Goal: Task Accomplishment & Management: Manage account settings

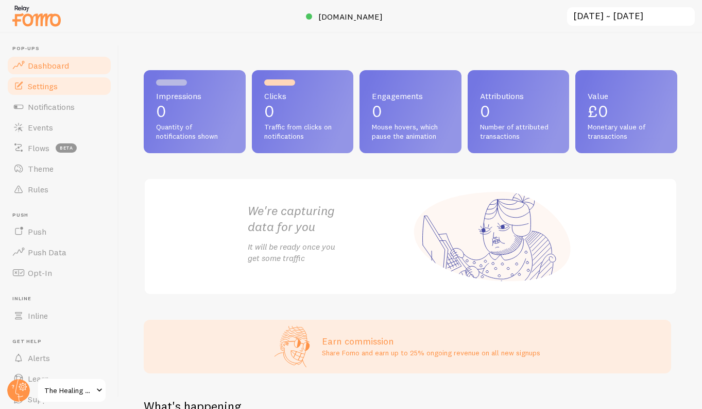
click at [76, 92] on link "Settings" at bounding box center [59, 86] width 106 height 21
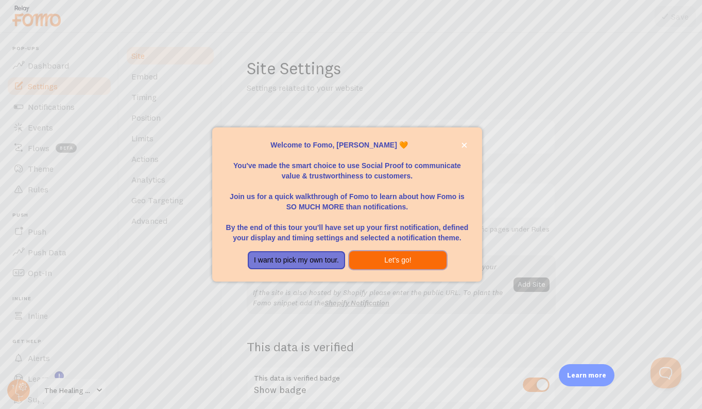
click at [396, 254] on button "Let's go!" at bounding box center [397, 260] width 97 height 19
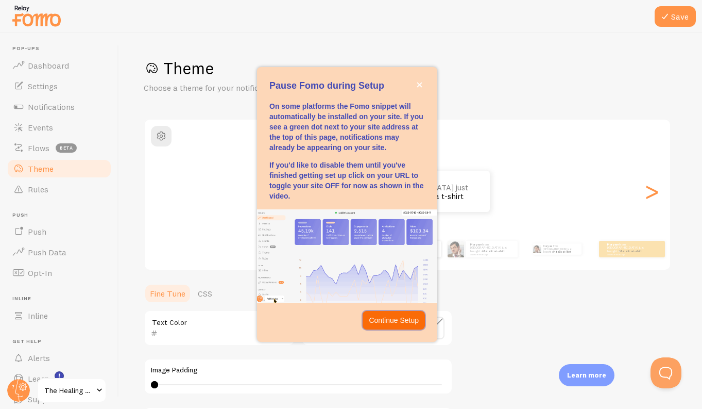
click at [389, 317] on p "Continue Setup" at bounding box center [394, 320] width 50 height 10
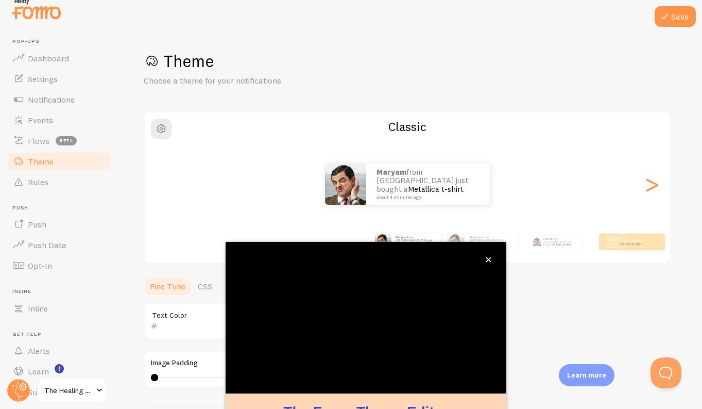
scroll to position [71, 0]
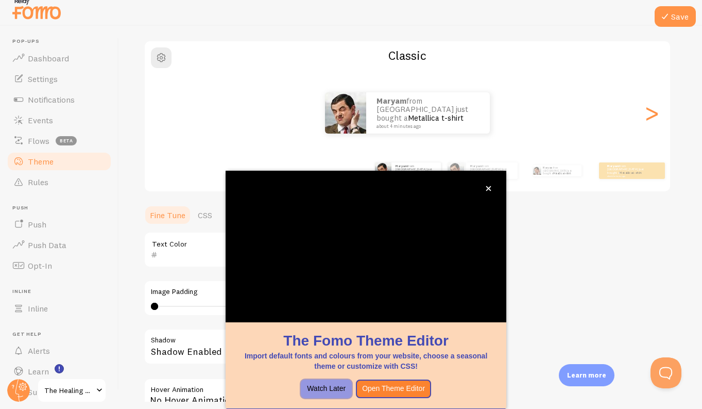
click at [329, 387] on button "Watch Later" at bounding box center [326, 388] width 51 height 19
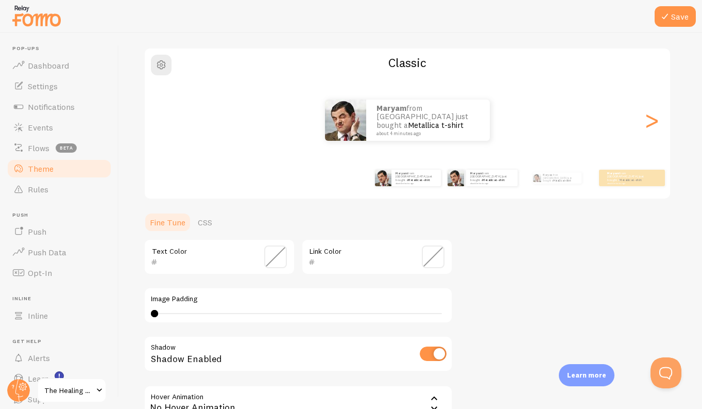
scroll to position [0, 0]
click at [654, 124] on div ">" at bounding box center [652, 120] width 12 height 74
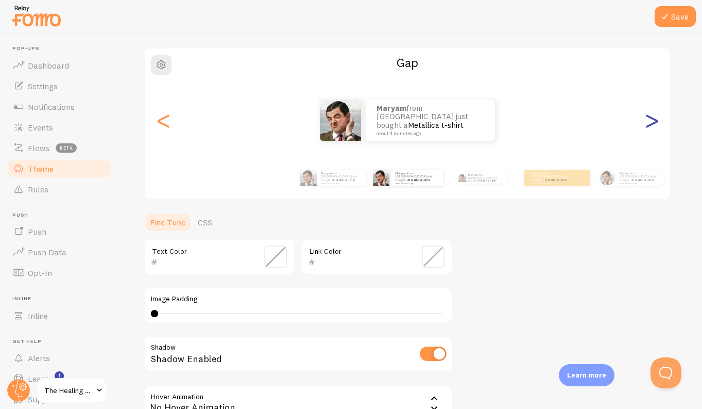
click at [649, 123] on div ">" at bounding box center [652, 120] width 12 height 74
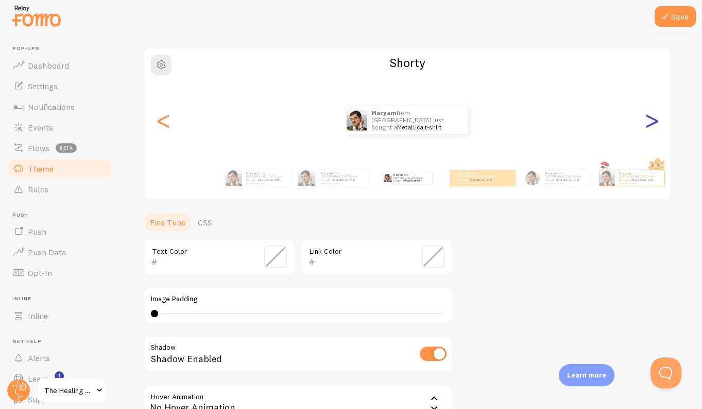
click at [647, 123] on div ">" at bounding box center [652, 120] width 12 height 74
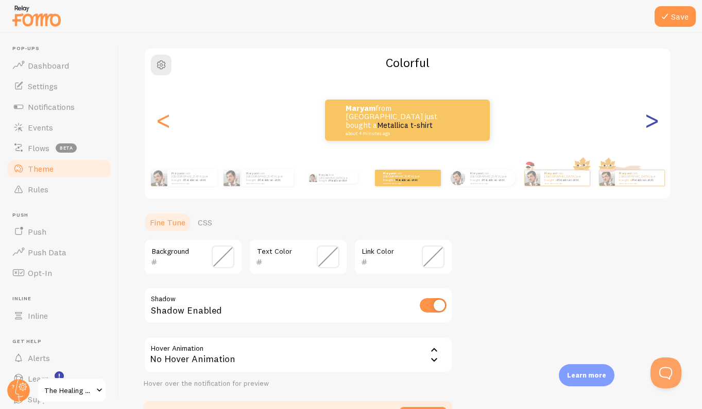
click at [648, 123] on div ">" at bounding box center [652, 120] width 12 height 74
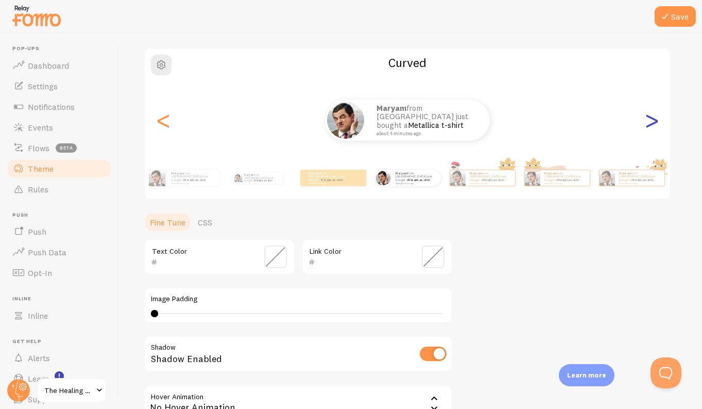
click at [646, 126] on div ">" at bounding box center [652, 120] width 12 height 74
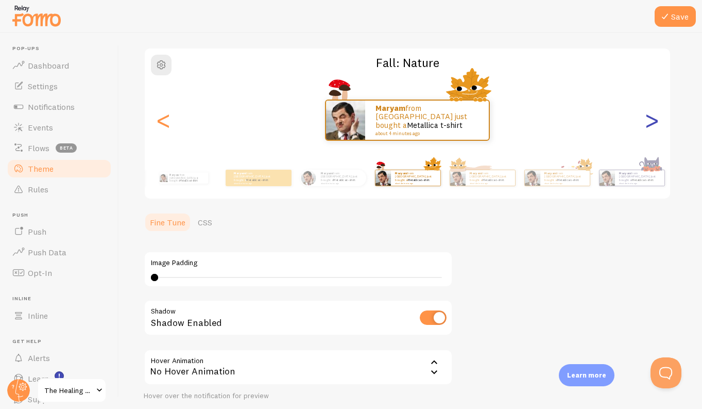
type input "0"
click at [646, 126] on div ">" at bounding box center [652, 120] width 12 height 74
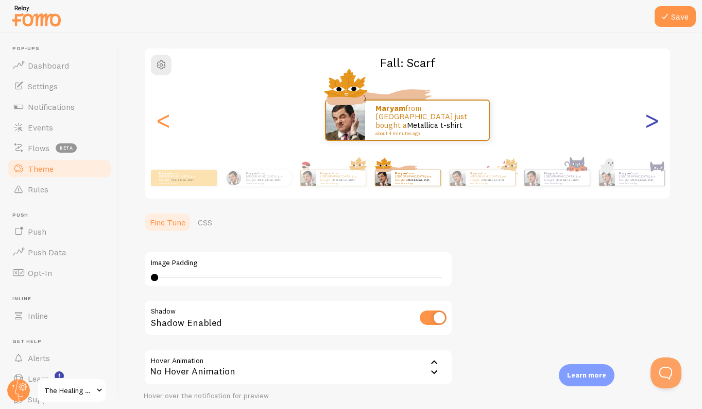
click at [646, 127] on div ">" at bounding box center [652, 120] width 12 height 74
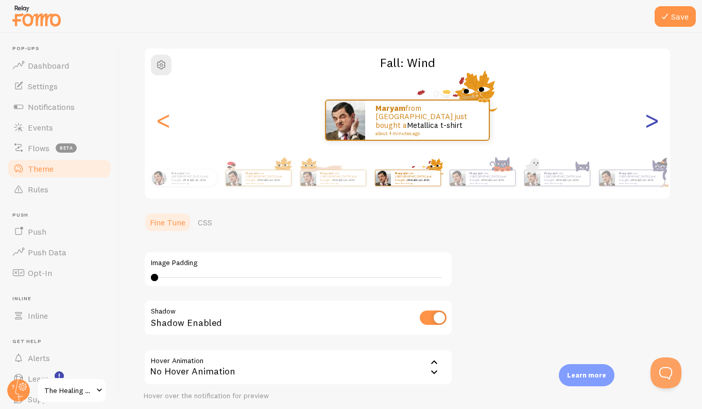
click at [647, 120] on div ">" at bounding box center [652, 120] width 12 height 74
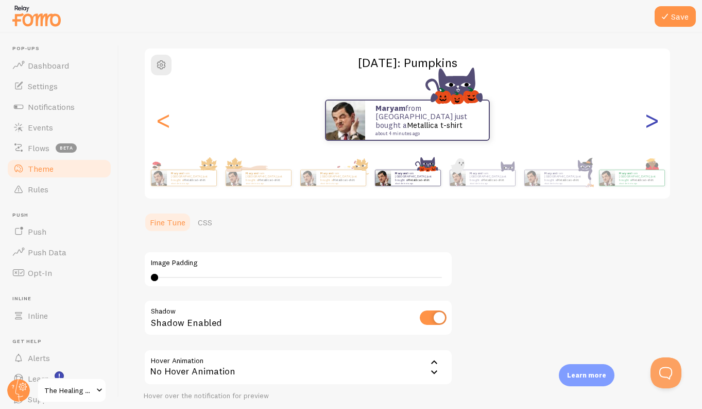
click at [647, 120] on div ">" at bounding box center [652, 120] width 12 height 74
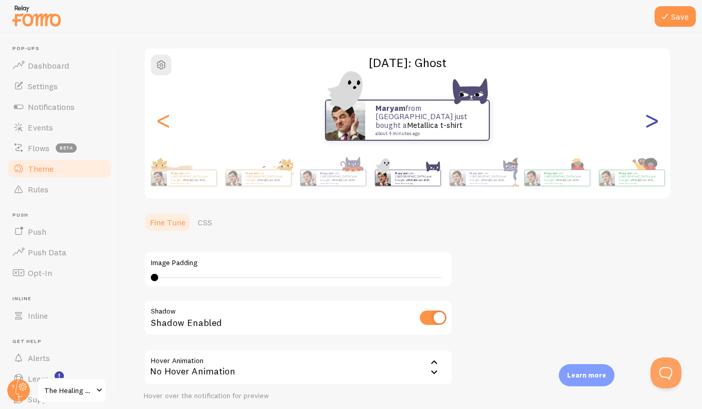
click at [647, 120] on div ">" at bounding box center [652, 120] width 12 height 74
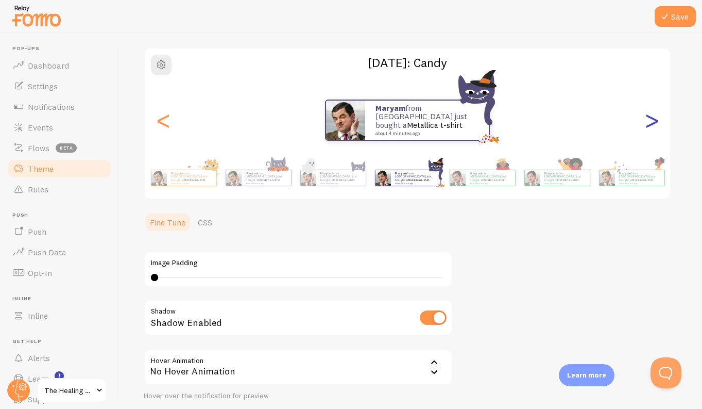
click at [647, 120] on div ">" at bounding box center [652, 120] width 12 height 74
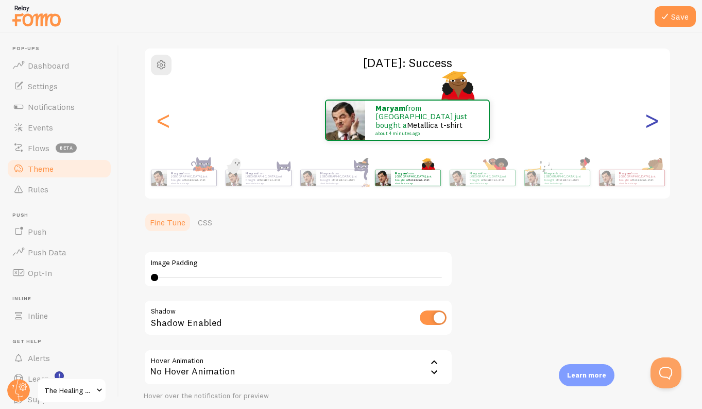
click at [647, 120] on div ">" at bounding box center [652, 120] width 12 height 74
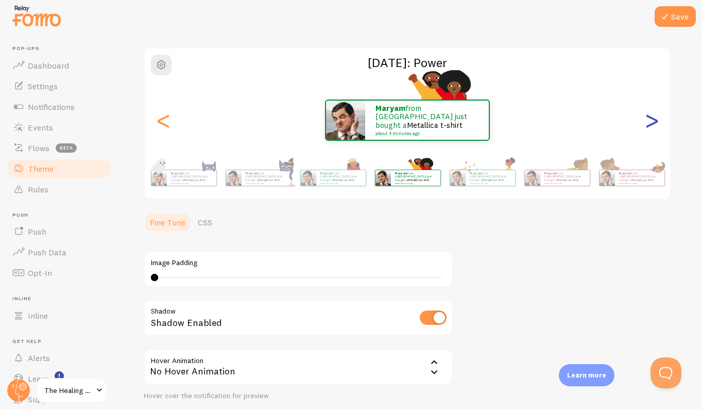
click at [647, 120] on div ">" at bounding box center [652, 120] width 12 height 74
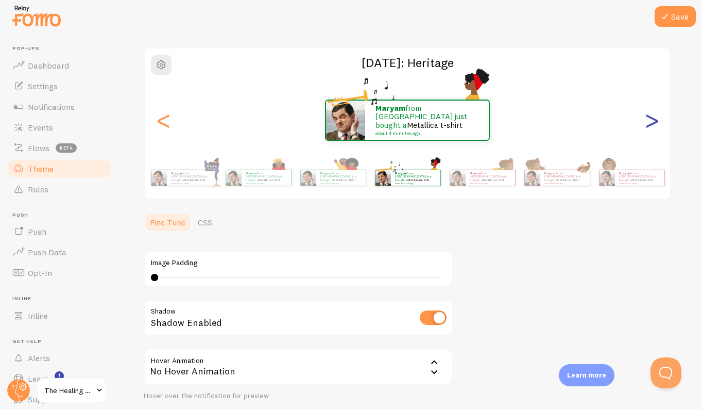
click at [647, 120] on div ">" at bounding box center [652, 120] width 12 height 74
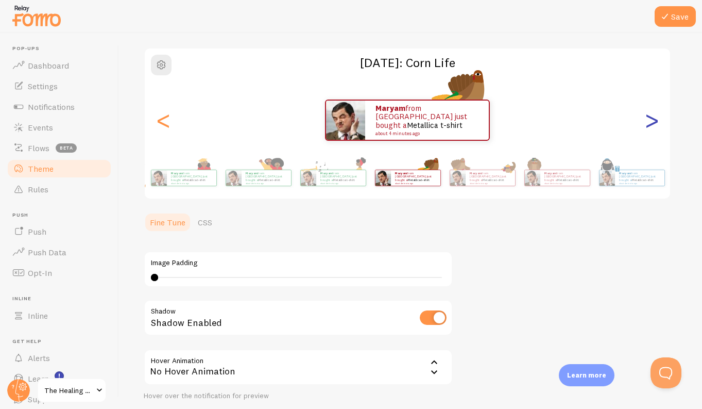
click at [647, 120] on div ">" at bounding box center [652, 120] width 12 height 74
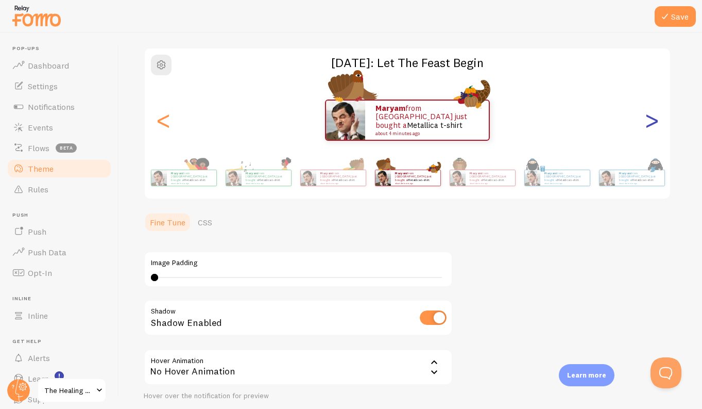
click at [647, 120] on div ">" at bounding box center [652, 120] width 12 height 74
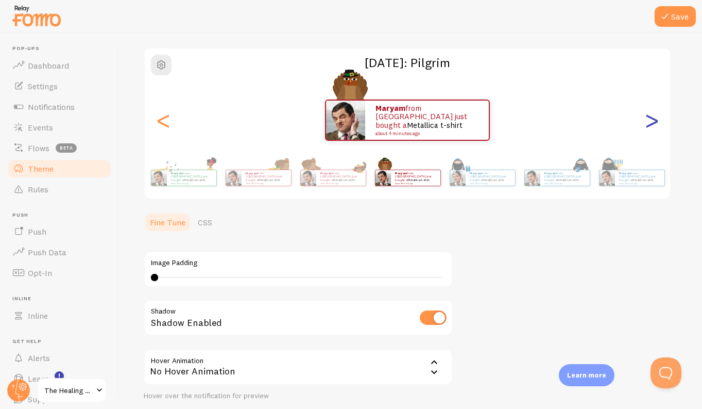
click at [647, 120] on div ">" at bounding box center [652, 120] width 12 height 74
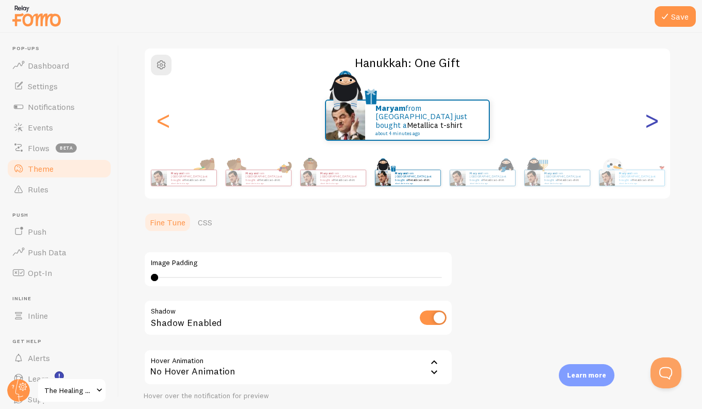
click at [647, 120] on div ">" at bounding box center [652, 120] width 12 height 74
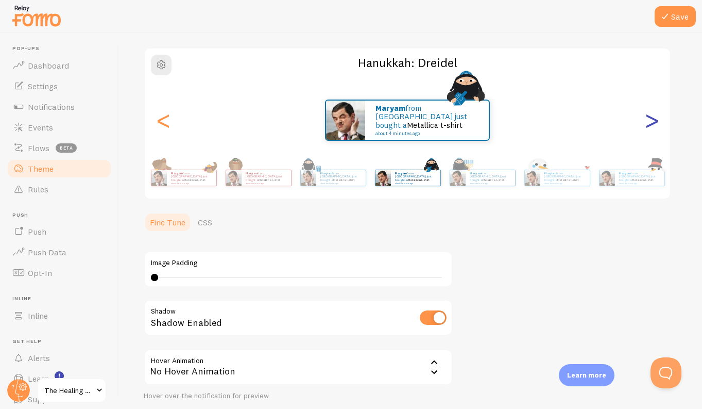
click at [649, 120] on div ">" at bounding box center [652, 120] width 12 height 74
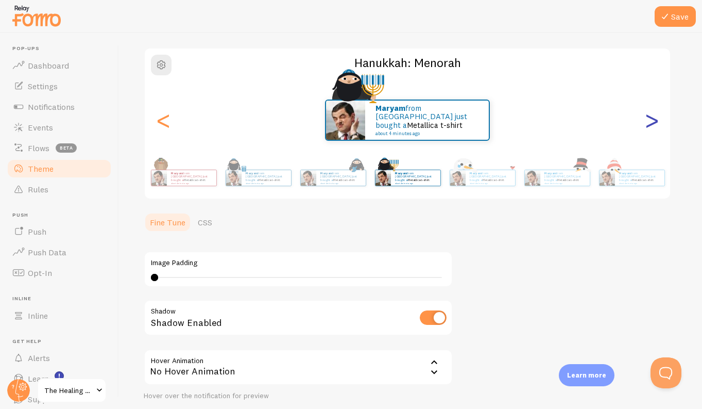
click at [649, 120] on div ">" at bounding box center [652, 120] width 12 height 74
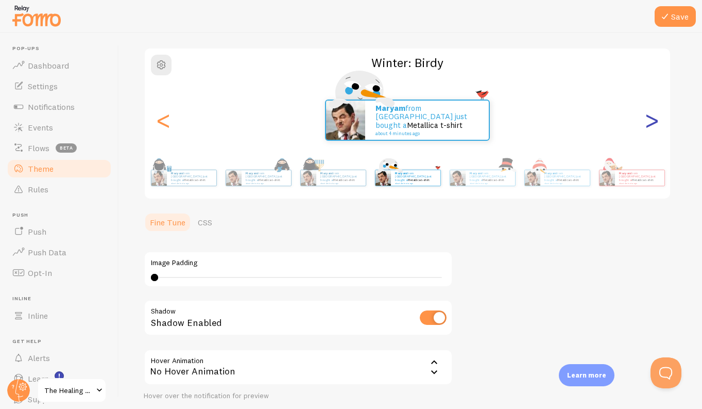
click at [649, 120] on div ">" at bounding box center [652, 120] width 12 height 74
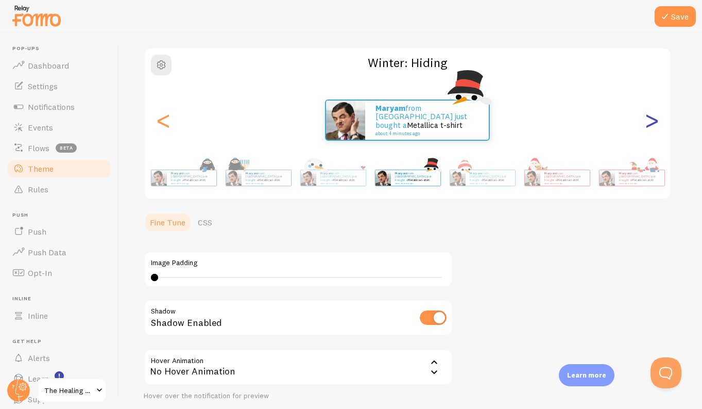
click at [649, 120] on div ">" at bounding box center [652, 120] width 12 height 74
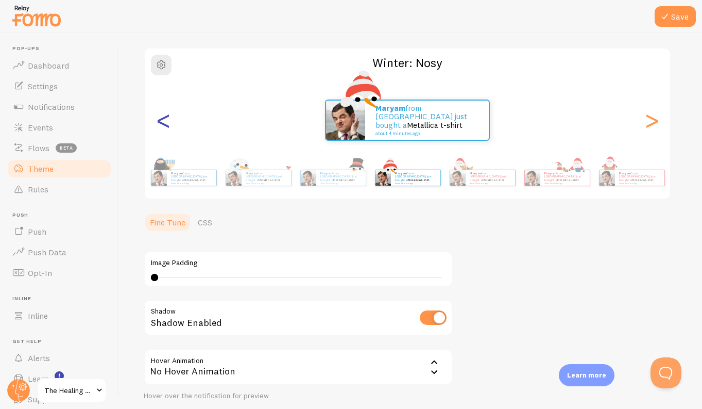
click at [157, 114] on div "<" at bounding box center [163, 120] width 12 height 74
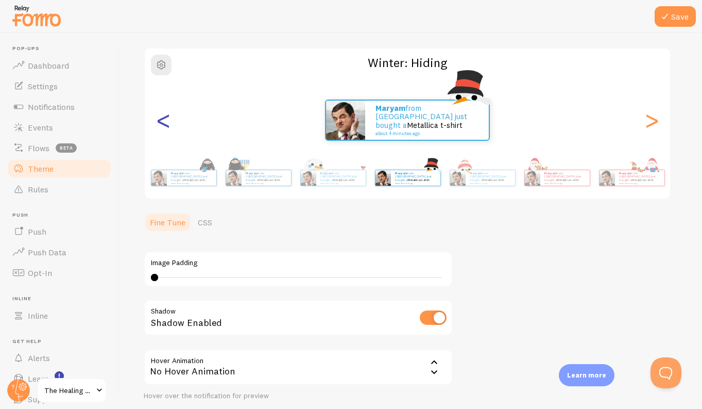
click at [160, 114] on div "<" at bounding box center [163, 120] width 12 height 74
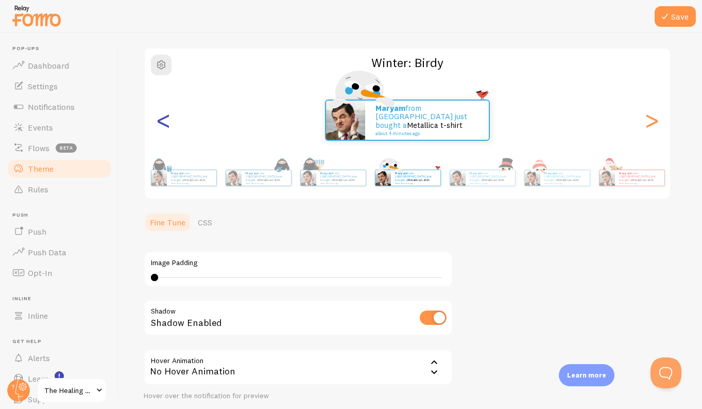
click at [160, 114] on div "<" at bounding box center [163, 120] width 12 height 74
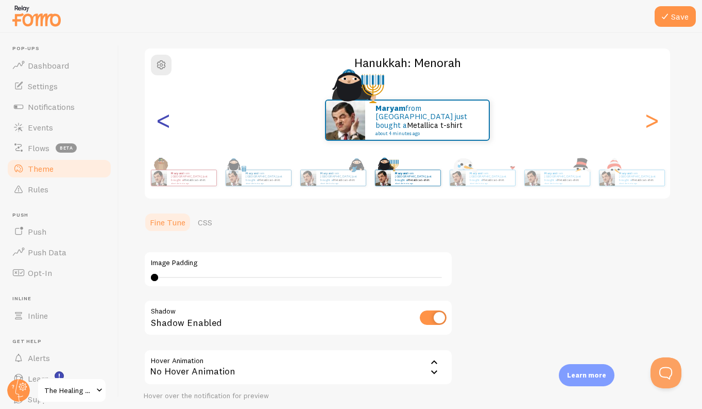
click at [160, 114] on div "<" at bounding box center [163, 120] width 12 height 74
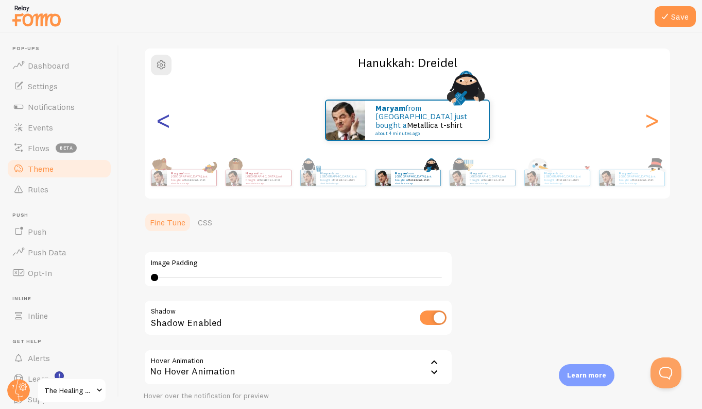
click at [160, 114] on div "<" at bounding box center [163, 120] width 12 height 74
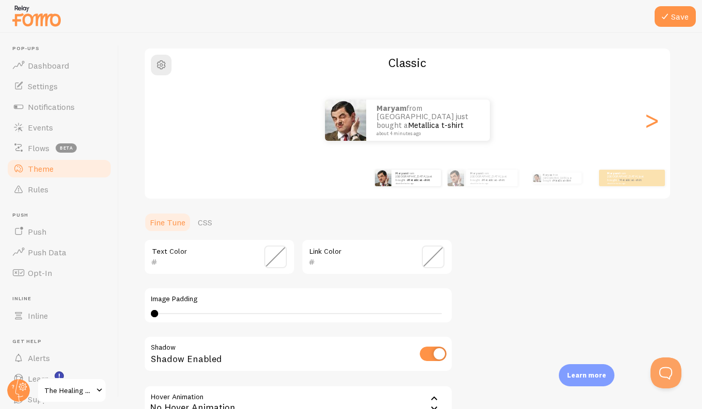
click at [160, 114] on div "<" at bounding box center [163, 120] width 12 height 74
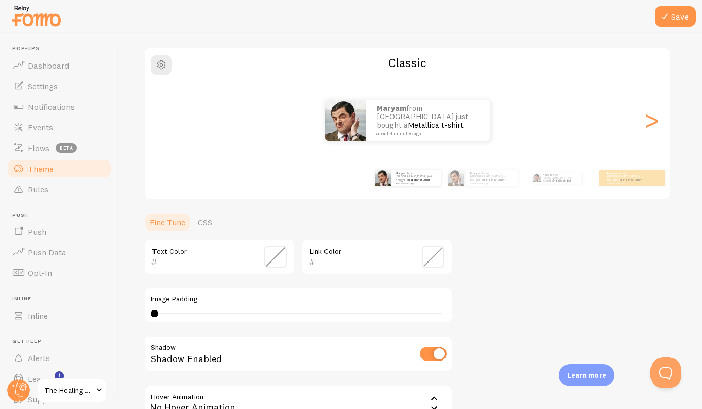
click at [160, 114] on div "<" at bounding box center [163, 120] width 12 height 74
click at [160, 114] on div "[PERSON_NAME] from [GEOGRAPHIC_DATA] just bought a Metallica t-shirt about 4 mi…" at bounding box center [408, 119] width 526 height 41
click at [479, 174] on strong "Maryam" at bounding box center [477, 173] width 12 height 4
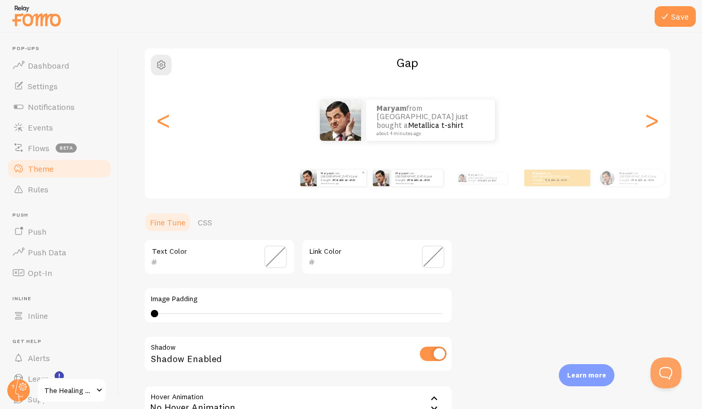
click at [347, 178] on link "Metallica t-shirt" at bounding box center [344, 180] width 22 height 4
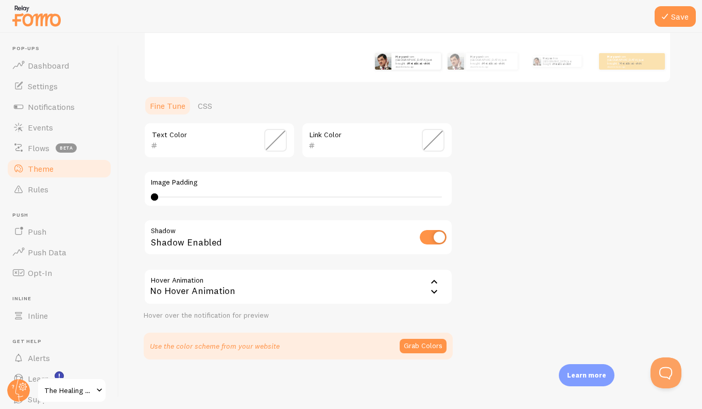
scroll to position [186, 0]
click at [430, 290] on icon at bounding box center [434, 293] width 12 height 12
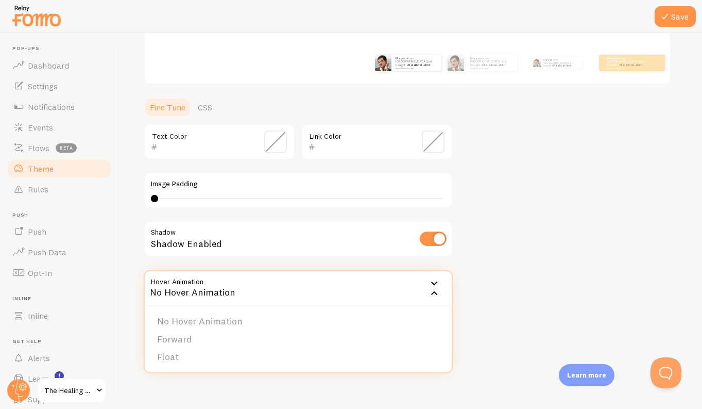
click at [429, 290] on icon at bounding box center [434, 293] width 12 height 12
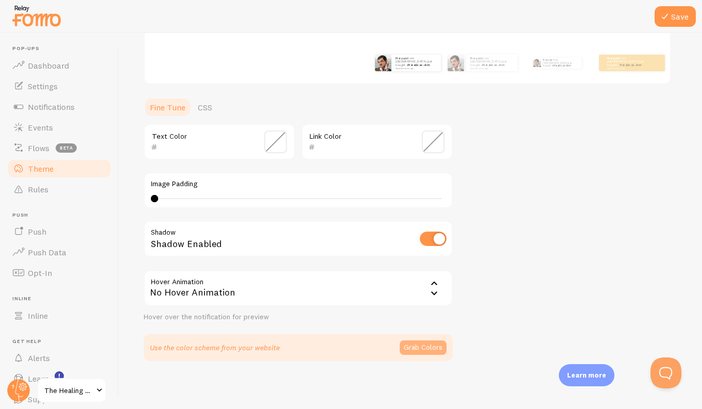
click at [408, 341] on button "Grab Colors" at bounding box center [423, 347] width 47 height 14
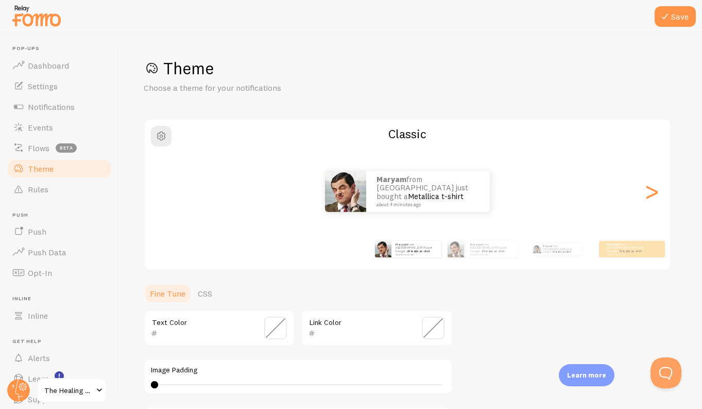
scroll to position [0, 0]
click at [40, 107] on span "Notifications" at bounding box center [51, 107] width 47 height 10
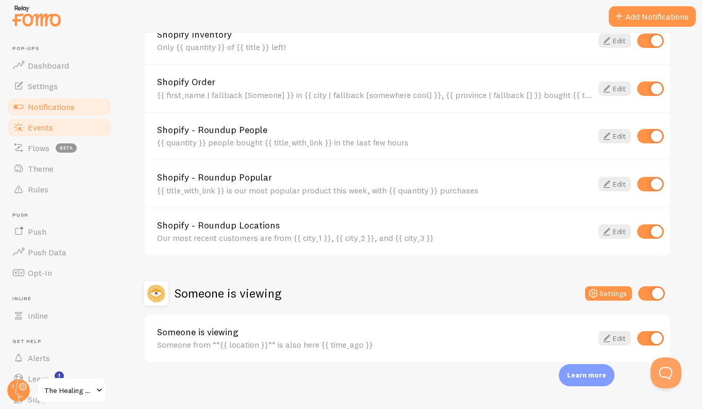
click at [61, 126] on link "Events" at bounding box center [59, 127] width 106 height 21
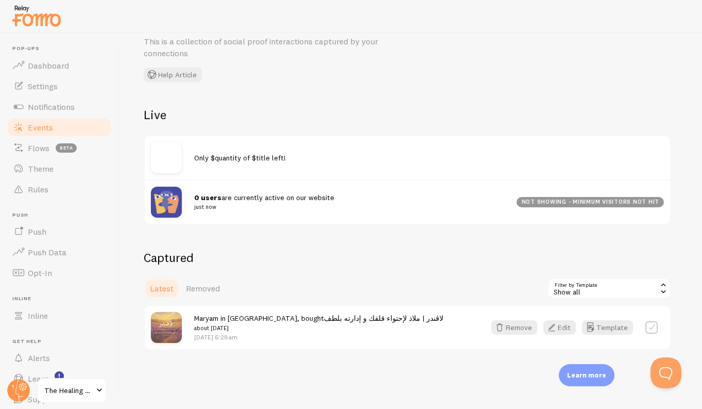
scroll to position [45, 0]
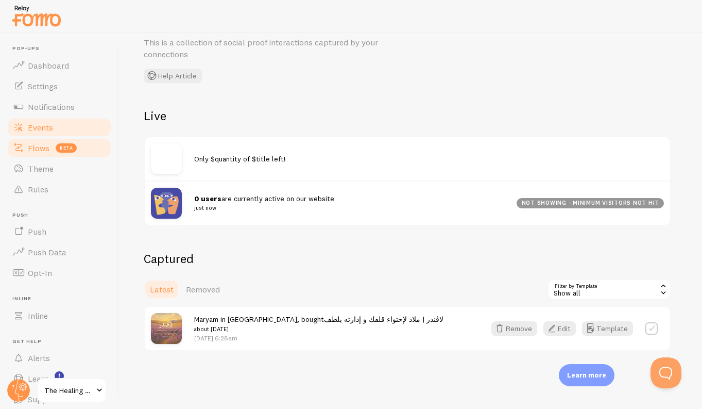
click at [40, 145] on span "Flows" at bounding box center [39, 148] width 22 height 10
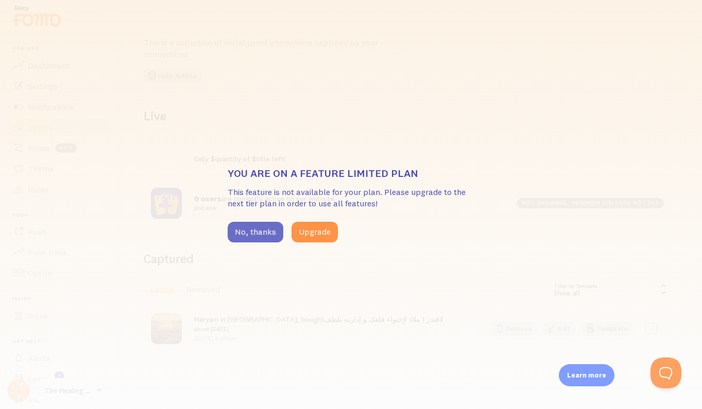
click at [233, 228] on button "No, thanks" at bounding box center [256, 232] width 56 height 21
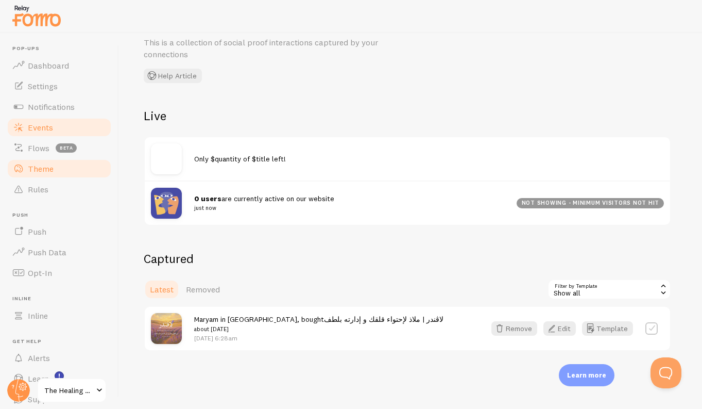
click at [29, 164] on span "Theme" at bounding box center [41, 168] width 26 height 10
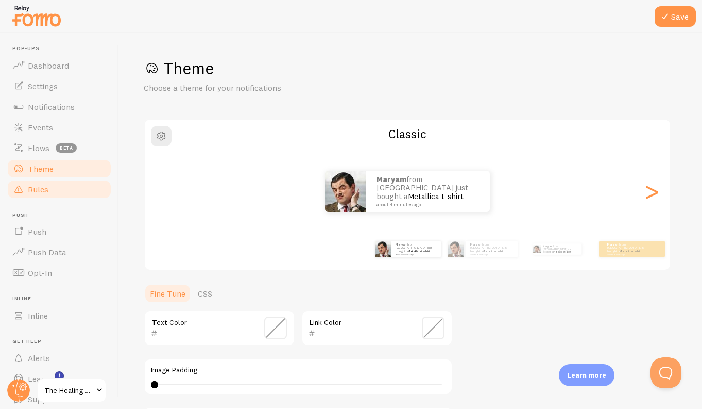
click at [59, 190] on link "Rules" at bounding box center [59, 189] width 106 height 21
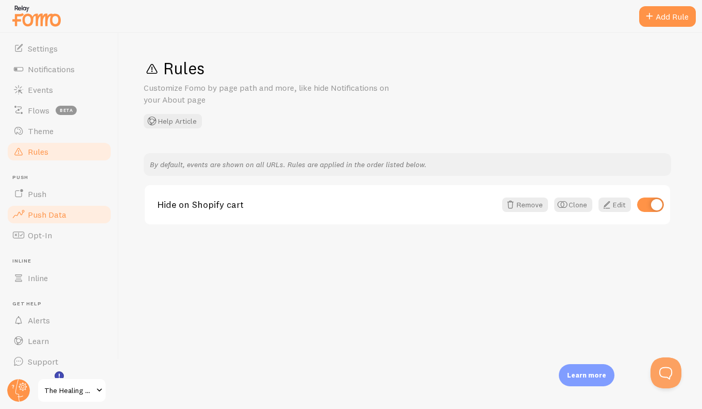
scroll to position [37, 0]
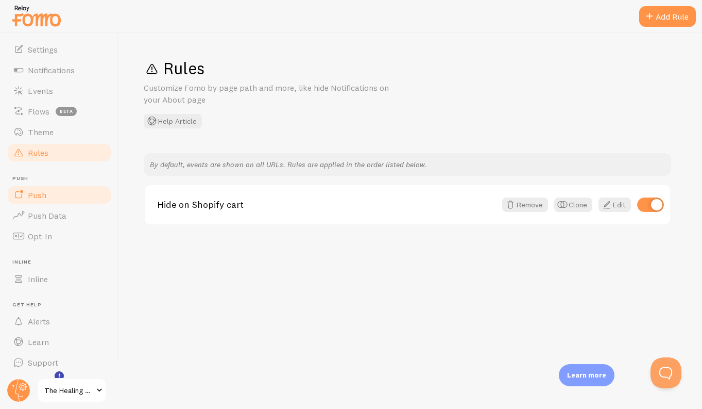
click at [39, 193] on span "Push" at bounding box center [37, 195] width 19 height 10
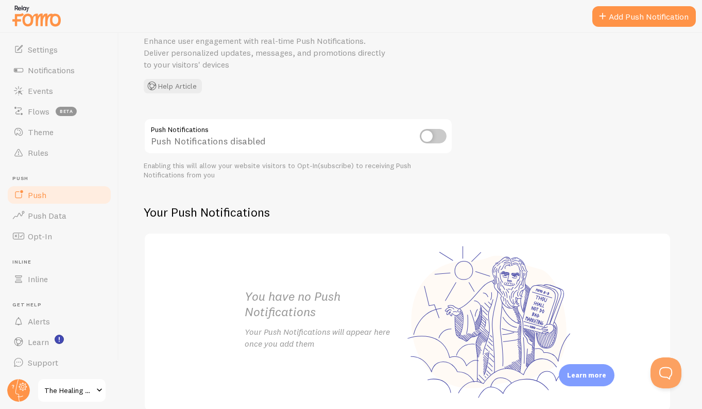
scroll to position [51, 0]
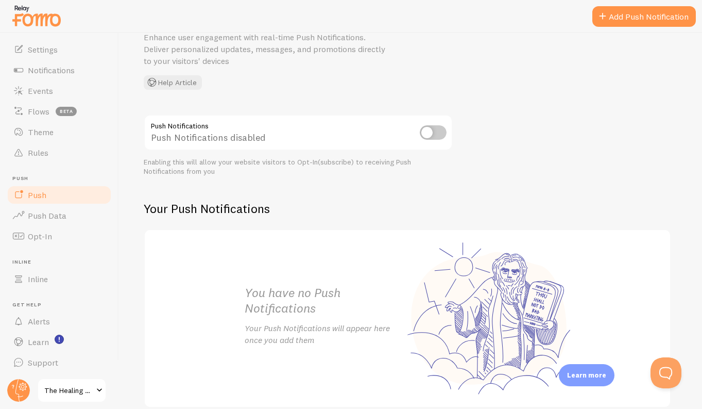
click at [437, 132] on input "checkbox" at bounding box center [433, 132] width 27 height 14
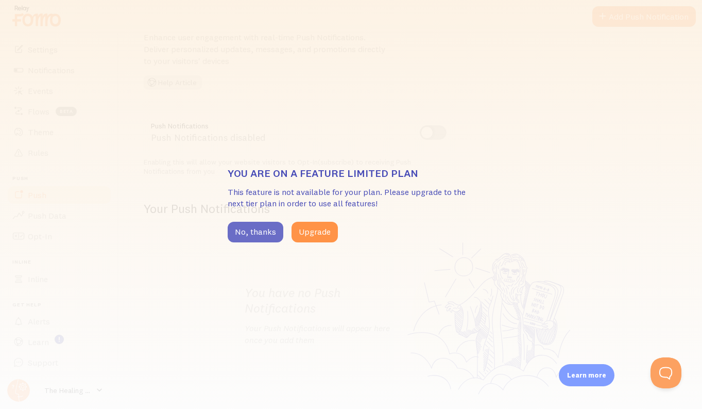
click at [265, 224] on button "No, thanks" at bounding box center [256, 232] width 56 height 21
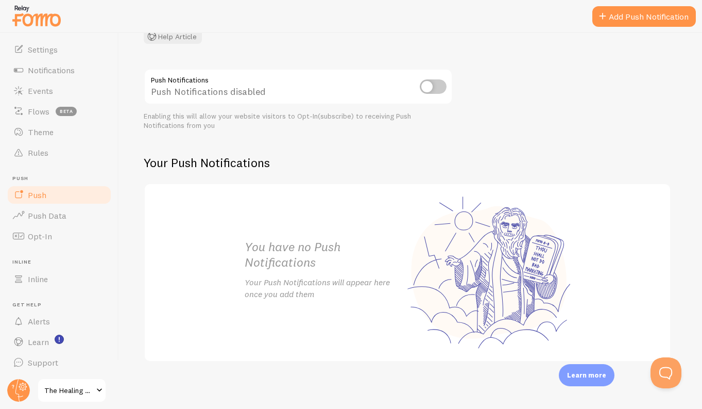
scroll to position [96, 0]
click at [66, 219] on link "Push Data" at bounding box center [59, 215] width 106 height 21
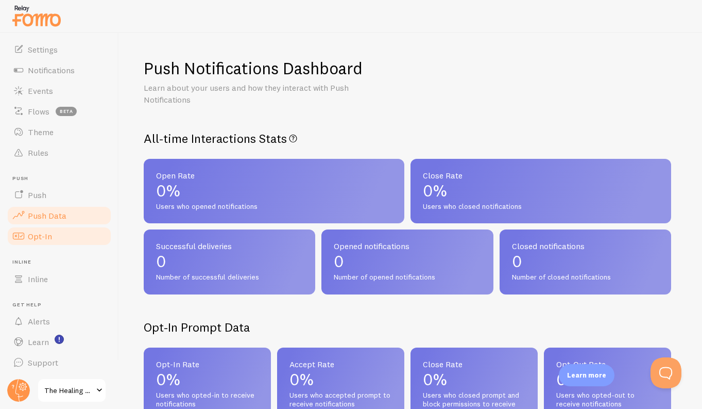
click at [72, 237] on link "Opt-In" at bounding box center [59, 236] width 106 height 21
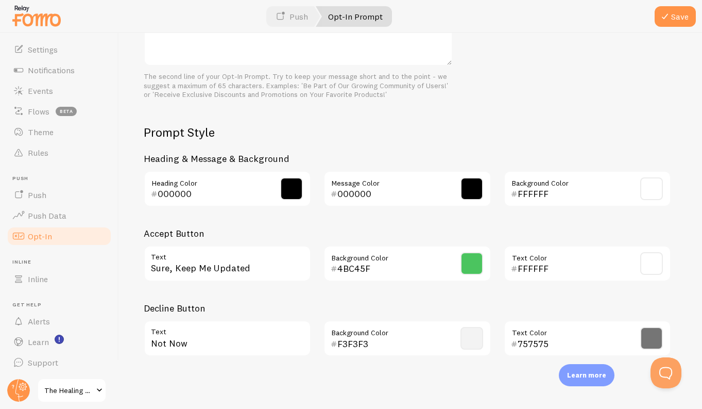
scroll to position [429, 0]
click at [471, 257] on span at bounding box center [472, 264] width 23 height 23
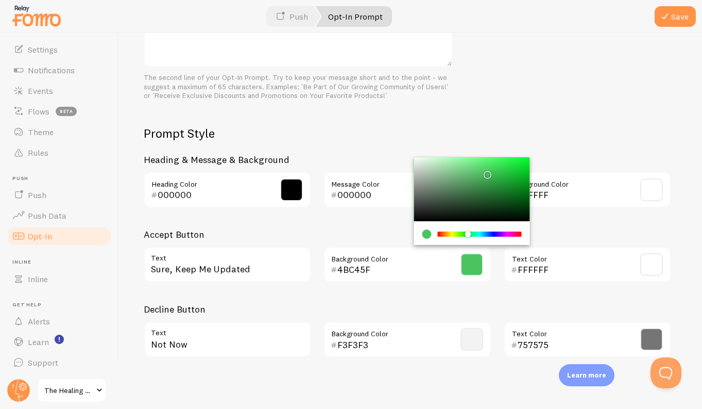
click at [425, 229] on div "current color is #4BC45F" at bounding box center [426, 233] width 9 height 9
click at [359, 263] on input "4BC45F" at bounding box center [393, 269] width 110 height 12
click at [336, 263] on div "4BC45F" at bounding box center [389, 269] width 117 height 12
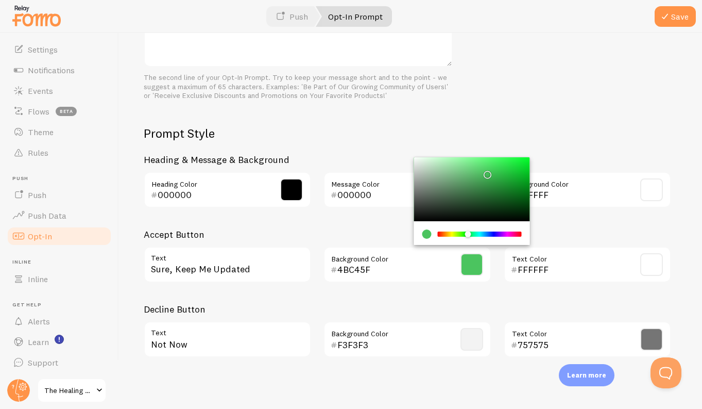
drag, startPoint x: 381, startPoint y: 266, endPoint x: 476, endPoint y: 263, distance: 94.4
click at [381, 266] on input "4BC45F" at bounding box center [393, 269] width 110 height 12
click at [476, 263] on span at bounding box center [472, 264] width 23 height 23
click at [367, 263] on input "4BC45F" at bounding box center [393, 269] width 110 height 12
click at [369, 263] on input "4BC45F" at bounding box center [393, 269] width 110 height 12
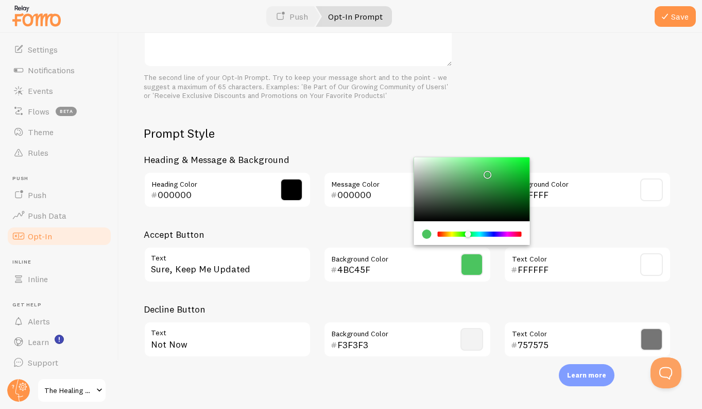
click at [368, 263] on input "4BC45F" at bounding box center [393, 269] width 110 height 12
type input "6e9380"
click at [676, 16] on button "Save" at bounding box center [675, 16] width 41 height 21
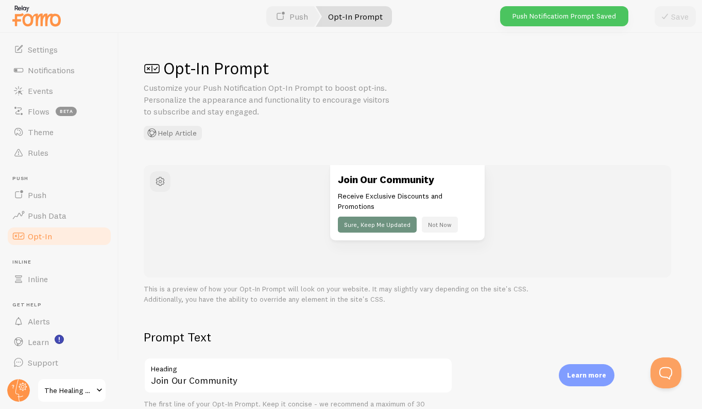
scroll to position [0, 0]
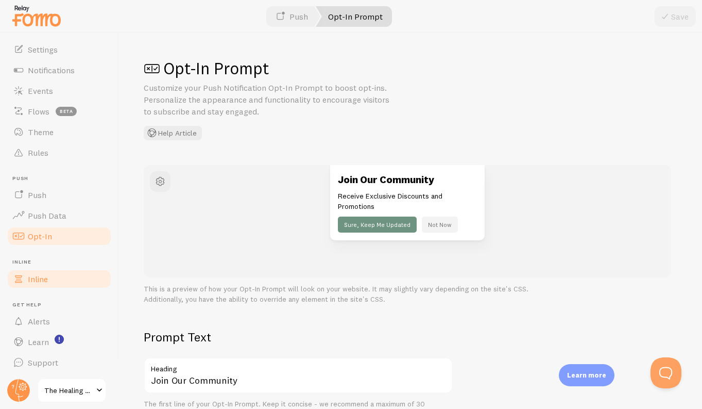
click at [65, 279] on link "Inline" at bounding box center [59, 278] width 106 height 21
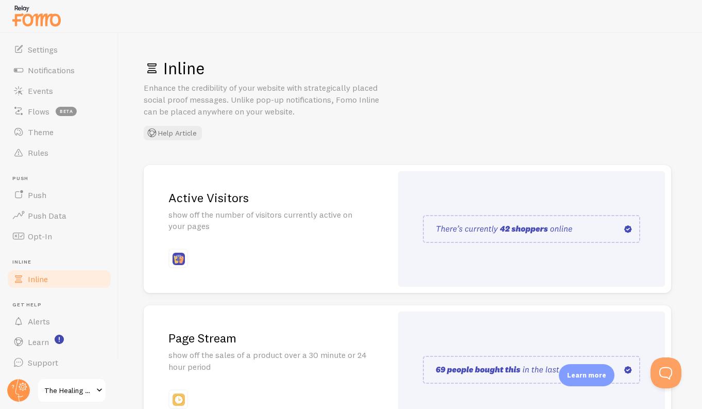
click at [233, 242] on div "Active Visitors show off the number of visitors currently active on your pages" at bounding box center [268, 229] width 248 height 128
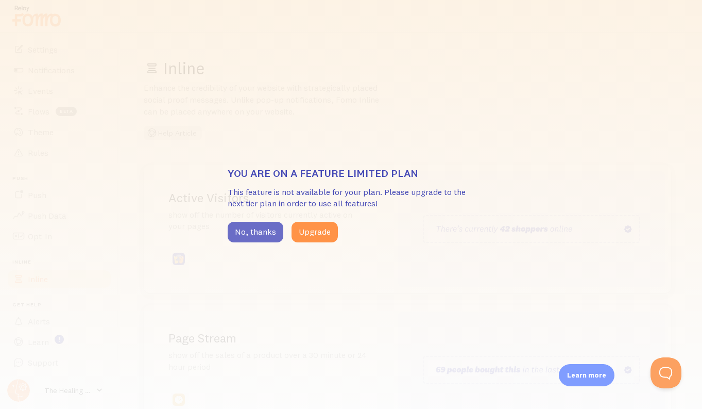
click at [244, 231] on button "No, thanks" at bounding box center [256, 232] width 56 height 21
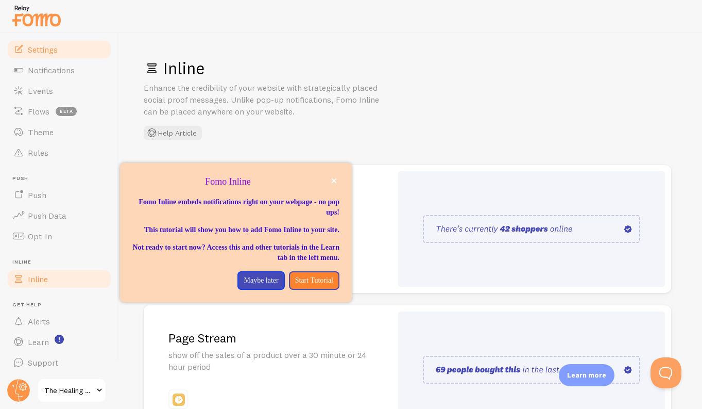
click at [96, 57] on link "Settings" at bounding box center [59, 49] width 106 height 21
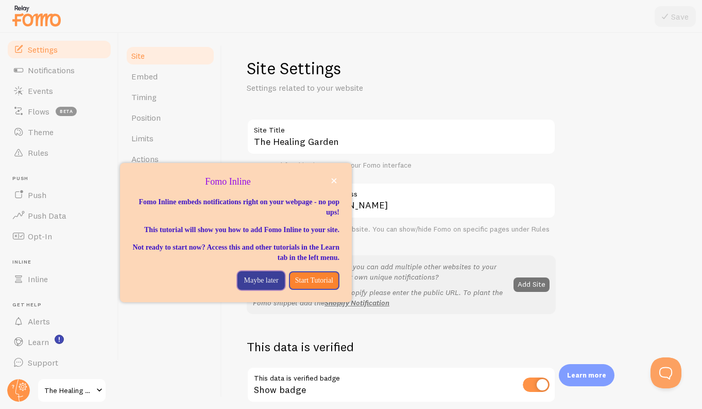
click at [238, 288] on button "Maybe later" at bounding box center [261, 280] width 47 height 19
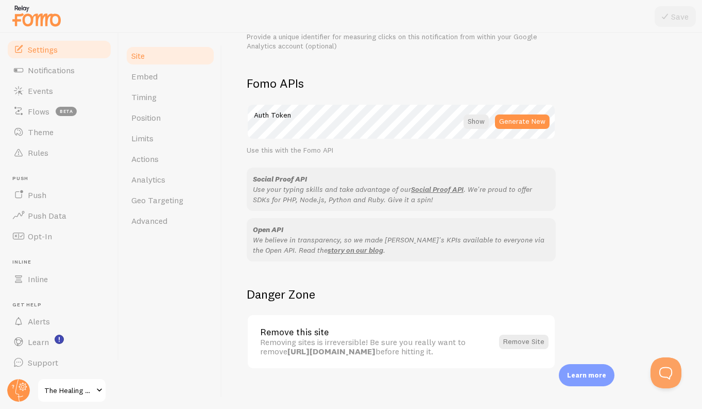
scroll to position [554, 0]
click at [164, 76] on link "Embed" at bounding box center [170, 76] width 90 height 21
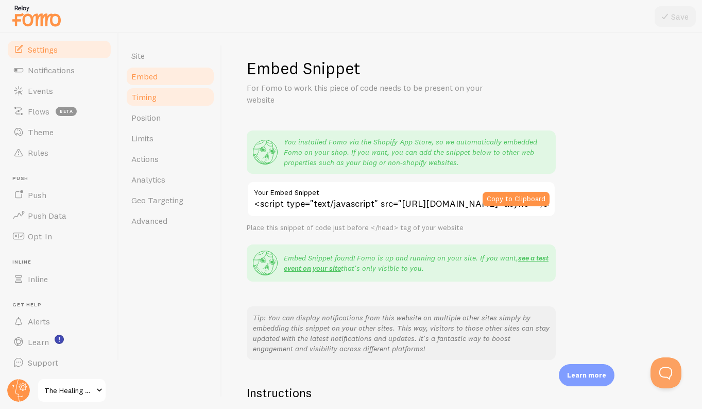
click at [178, 100] on link "Timing" at bounding box center [170, 97] width 90 height 21
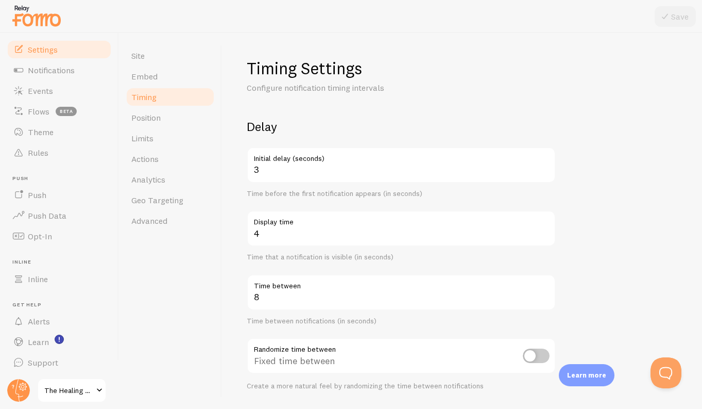
click at [400, 159] on label "Initial delay (seconds)" at bounding box center [401, 156] width 309 height 18
click at [400, 159] on input "3" at bounding box center [401, 165] width 309 height 36
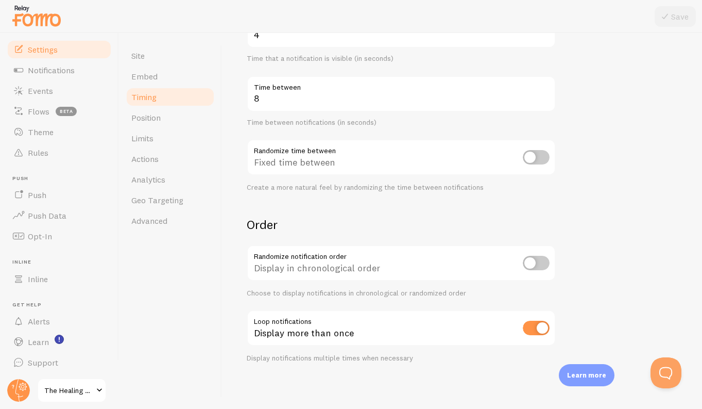
scroll to position [198, 0]
click at [170, 139] on link "Limits" at bounding box center [170, 138] width 90 height 21
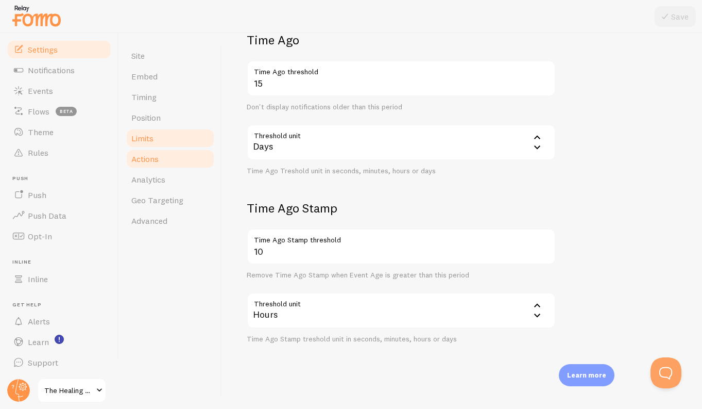
scroll to position [255, 0]
click at [184, 161] on link "Actions" at bounding box center [170, 158] width 90 height 21
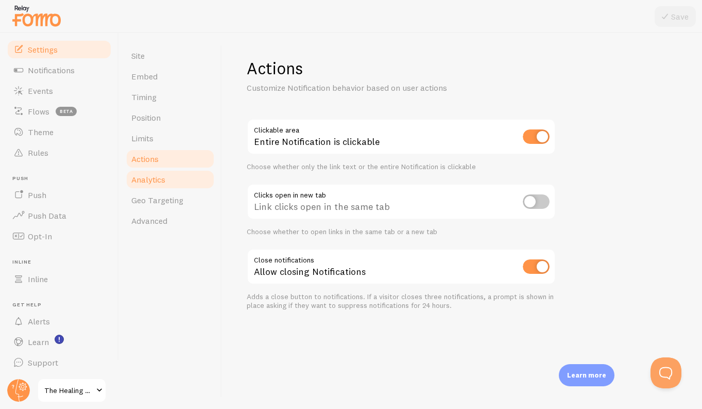
click at [182, 177] on link "Analytics" at bounding box center [170, 179] width 90 height 21
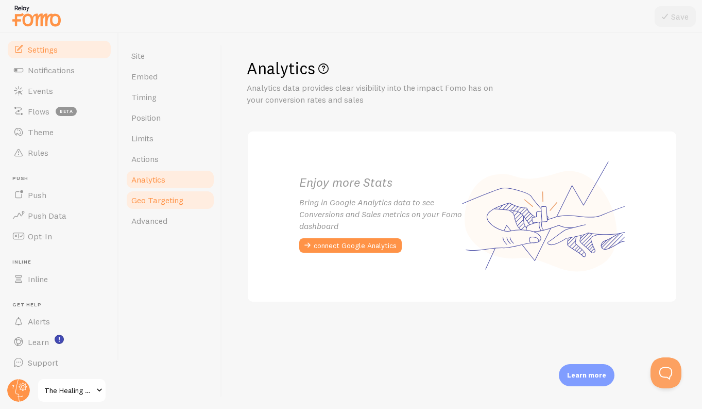
click at [183, 194] on link "Geo Targeting" at bounding box center [170, 200] width 90 height 21
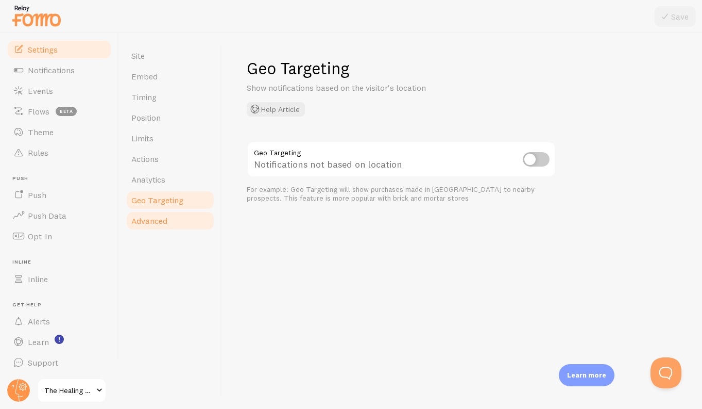
click at [183, 220] on link "Advanced" at bounding box center [170, 220] width 90 height 21
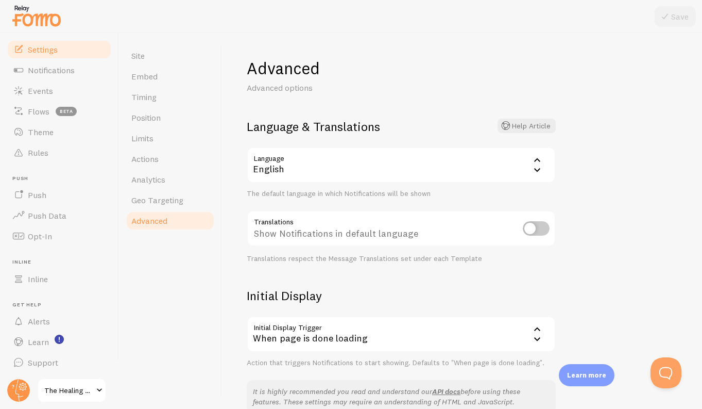
click at [342, 163] on div "English" at bounding box center [401, 165] width 309 height 36
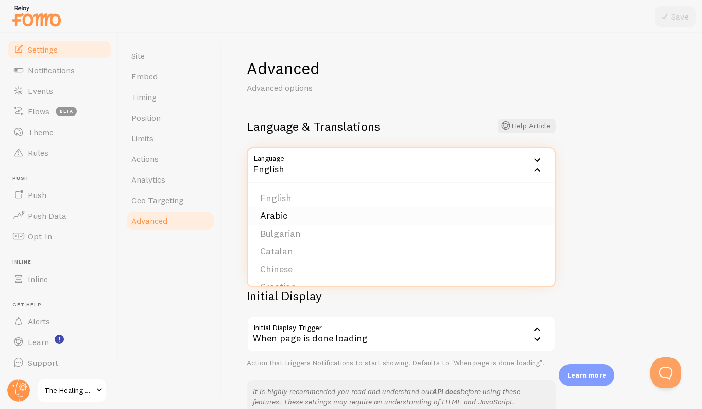
click at [330, 217] on li "Arabic" at bounding box center [401, 216] width 307 height 18
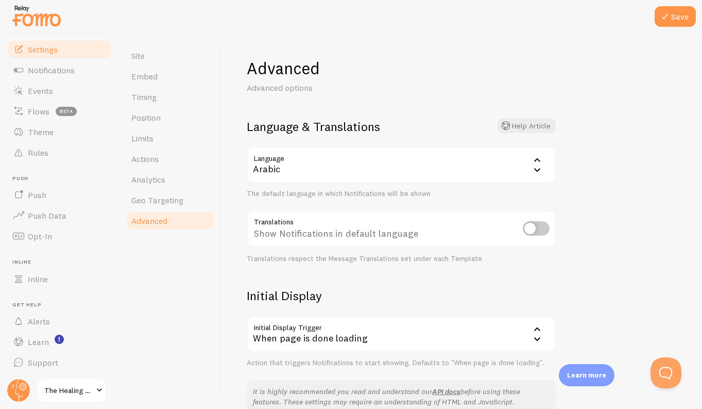
click at [537, 228] on input "checkbox" at bounding box center [536, 228] width 27 height 14
checkbox input "true"
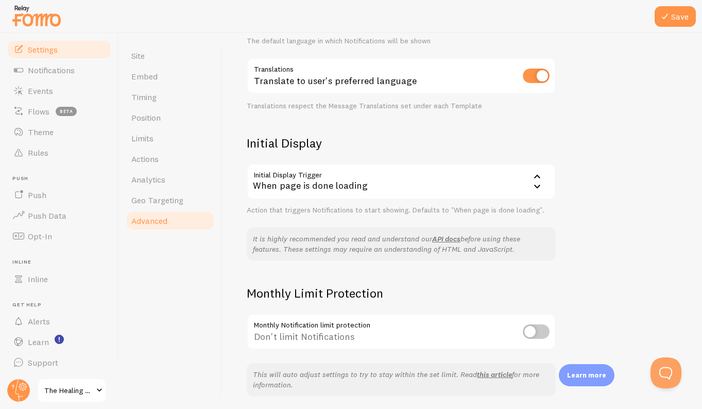
scroll to position [155, 0]
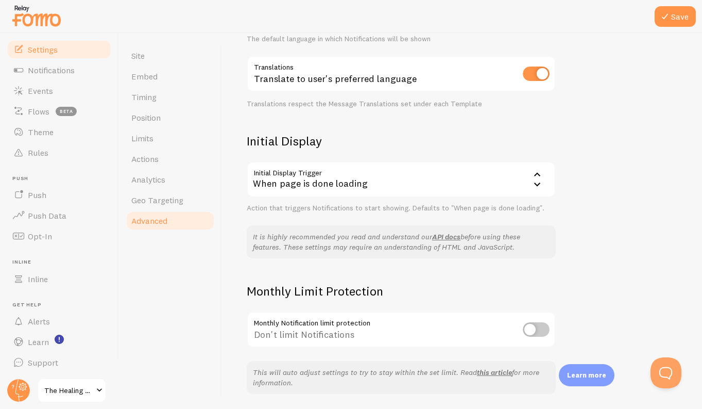
click at [543, 177] on icon at bounding box center [537, 175] width 12 height 12
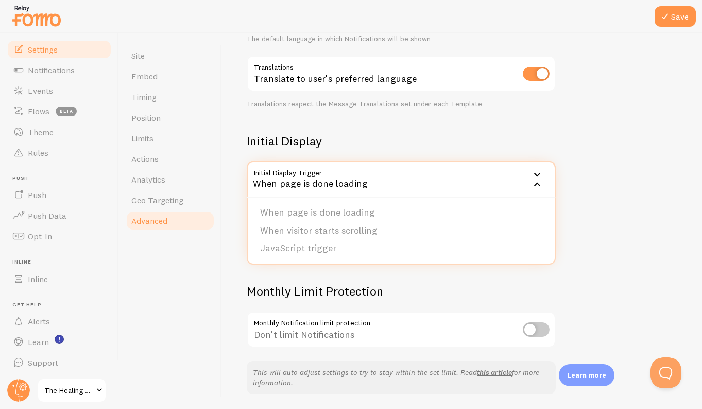
click at [569, 195] on div "Advanced Advanced options Language & Translations Help Article Language ar Arab…" at bounding box center [462, 221] width 480 height 376
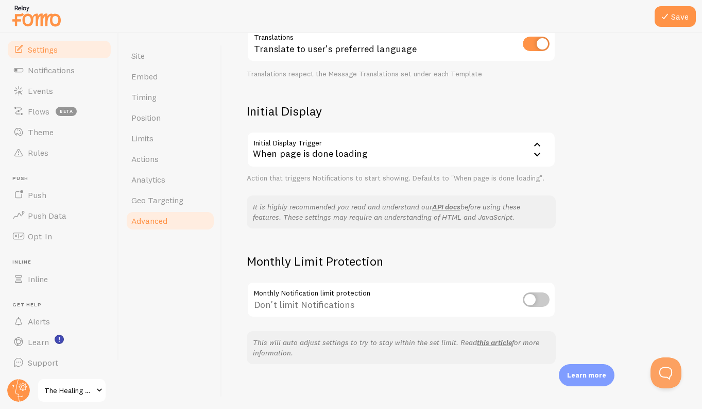
scroll to position [184, 0]
click at [527, 296] on input "checkbox" at bounding box center [536, 300] width 27 height 14
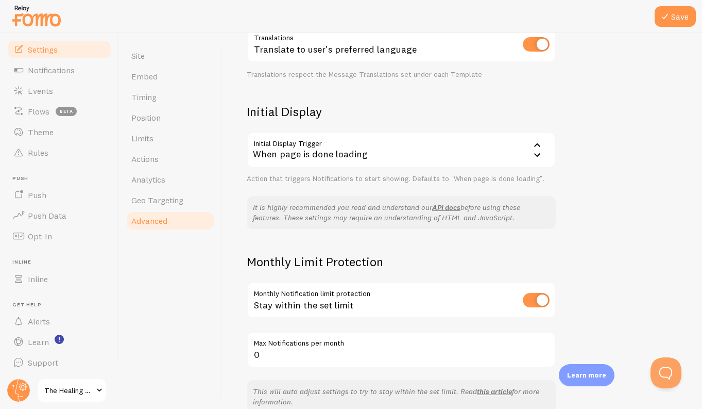
click at [541, 294] on input "checkbox" at bounding box center [536, 300] width 27 height 14
checkbox input "false"
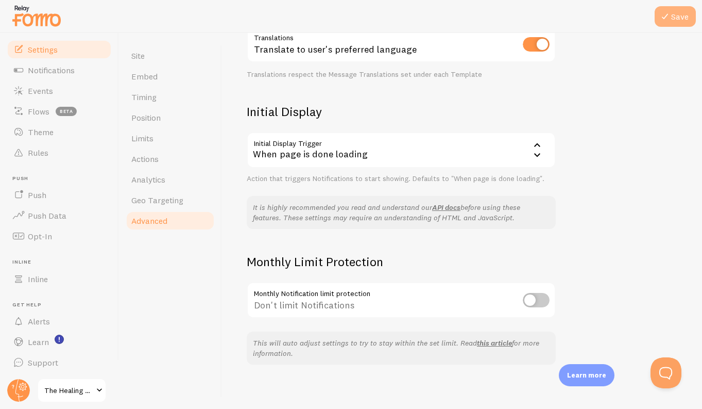
click at [668, 16] on icon at bounding box center [665, 16] width 12 height 12
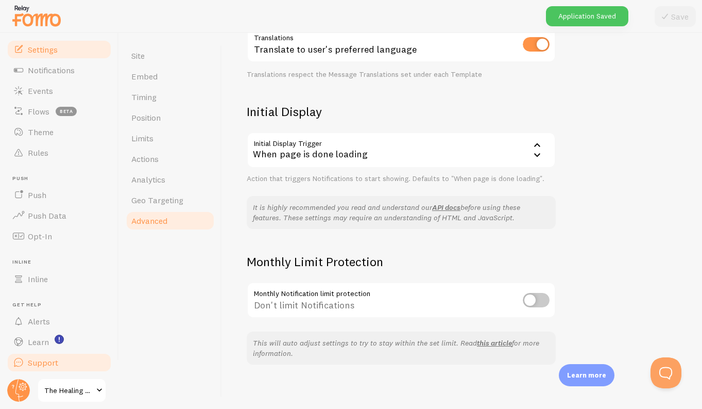
scroll to position [0, 0]
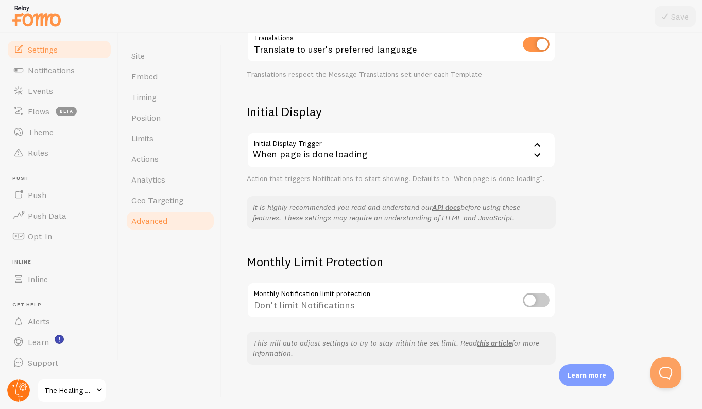
click at [16, 392] on circle at bounding box center [18, 390] width 23 height 23
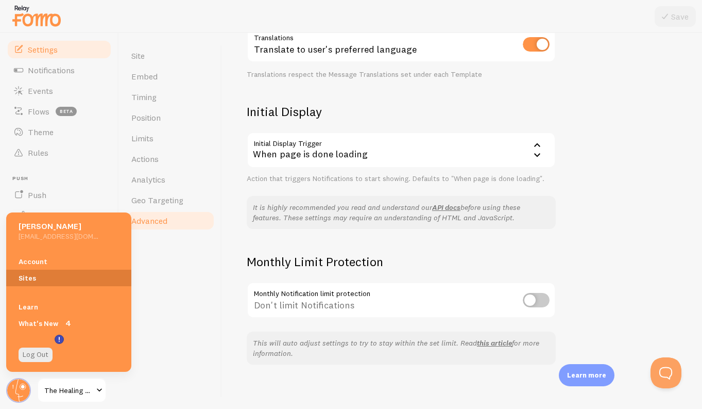
click at [33, 284] on link "Sites" at bounding box center [68, 278] width 125 height 16
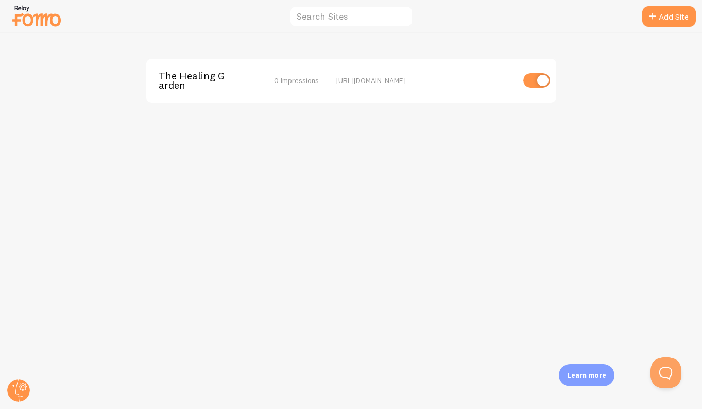
click at [177, 82] on span "The Healing Garden" at bounding box center [200, 80] width 83 height 19
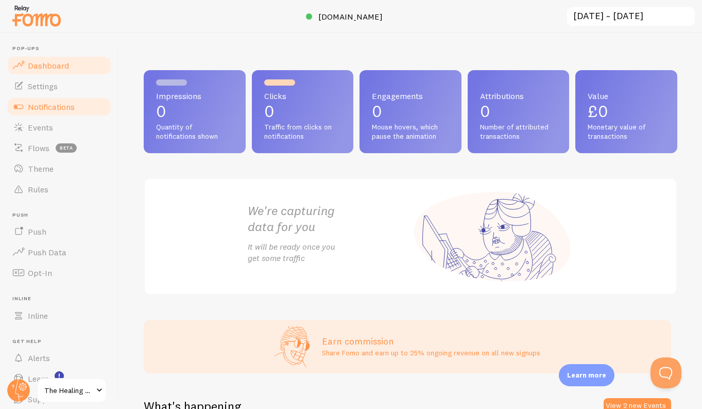
click at [51, 100] on link "Notifications" at bounding box center [59, 106] width 106 height 21
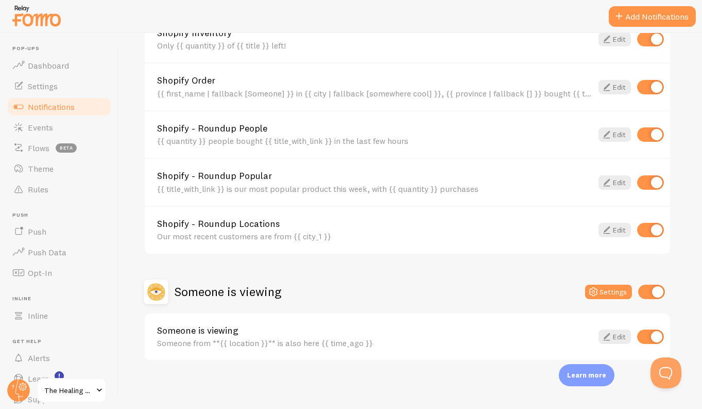
scroll to position [418, 0]
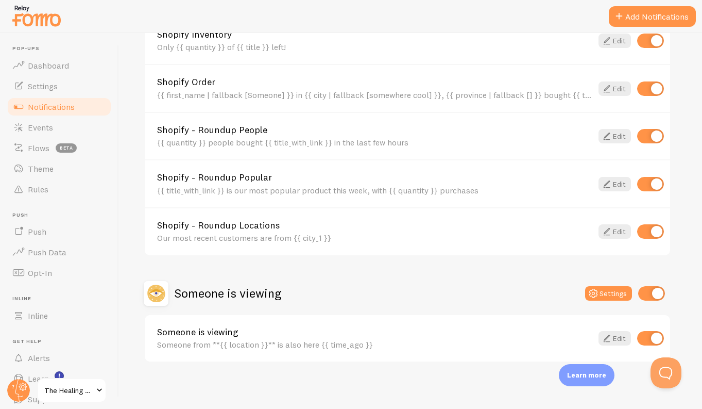
click at [650, 293] on input "checkbox" at bounding box center [652, 293] width 27 height 14
checkbox input "false"
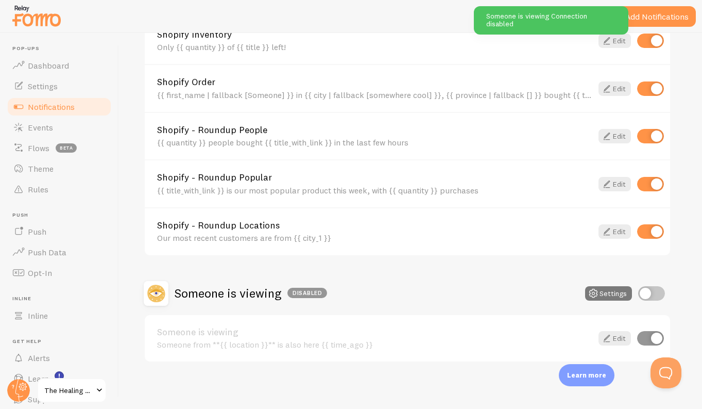
click at [601, 296] on button "Settings" at bounding box center [608, 293] width 47 height 14
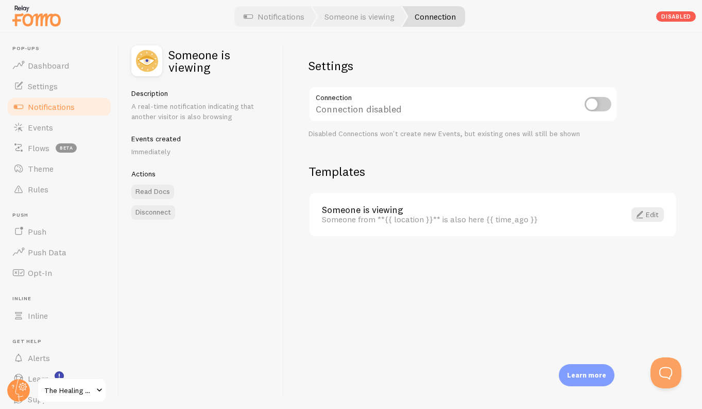
click at [60, 108] on span "Notifications" at bounding box center [51, 107] width 47 height 10
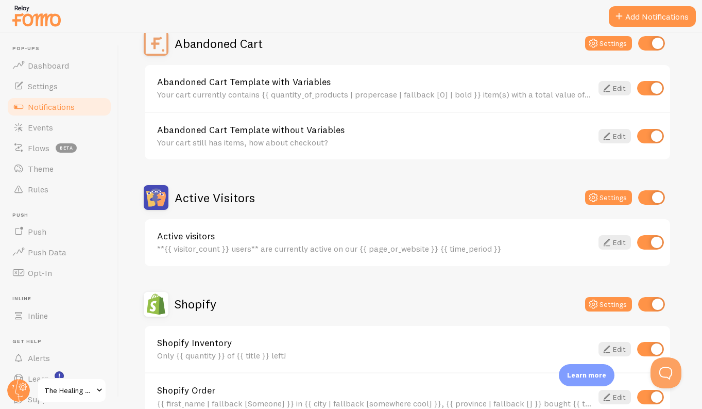
scroll to position [125, 0]
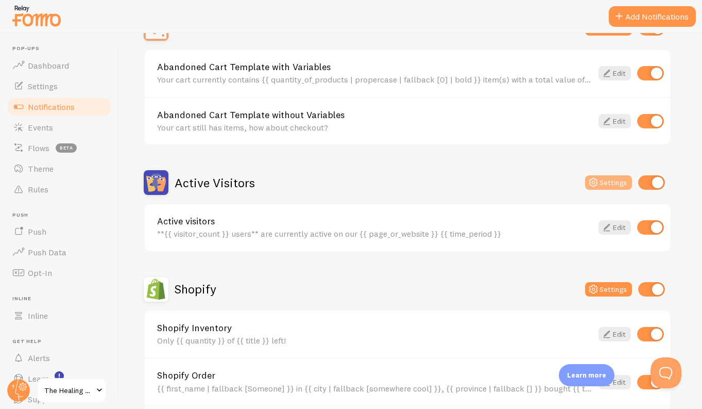
click at [615, 182] on button "Settings" at bounding box center [608, 182] width 47 height 14
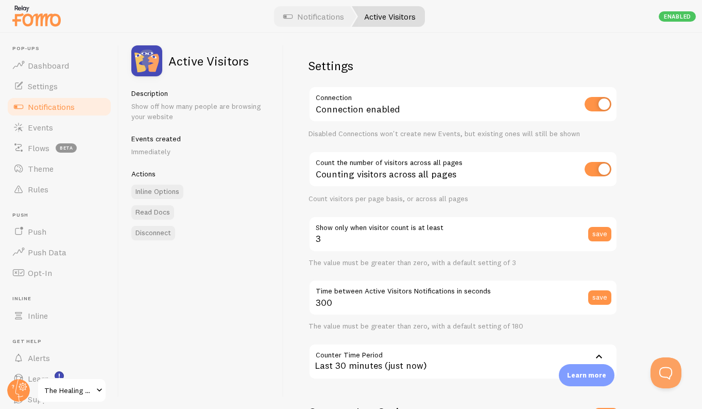
click at [72, 109] on span "Notifications" at bounding box center [51, 107] width 47 height 10
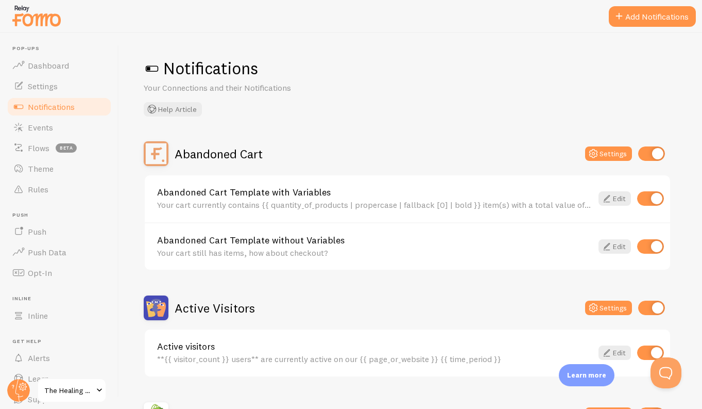
click at [48, 106] on span "Notifications" at bounding box center [51, 107] width 47 height 10
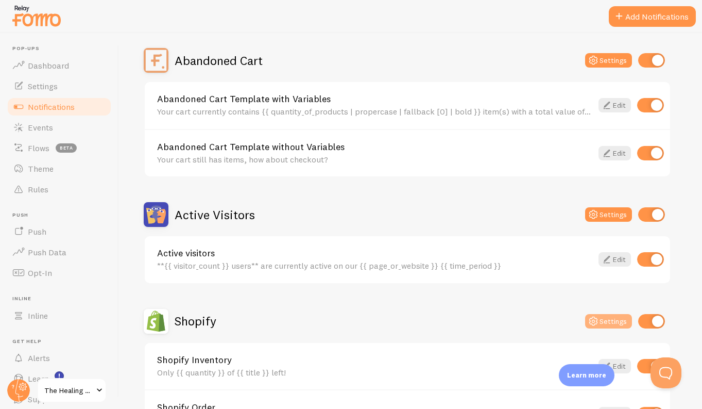
scroll to position [100, 0]
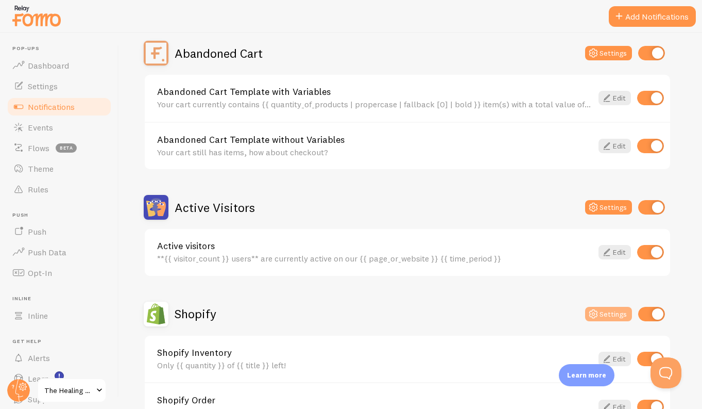
click at [604, 309] on button "Settings" at bounding box center [608, 314] width 47 height 14
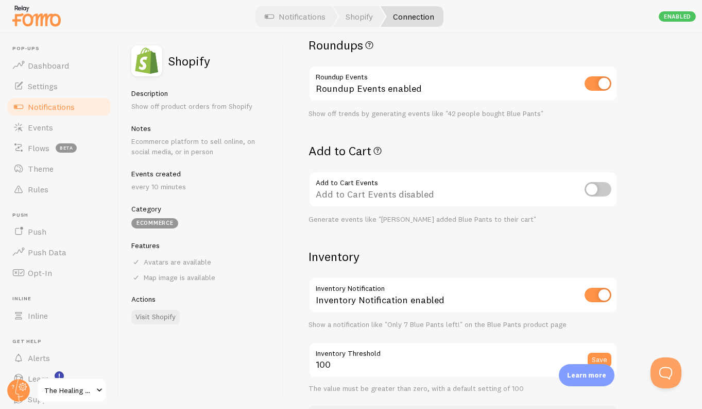
scroll to position [316, 0]
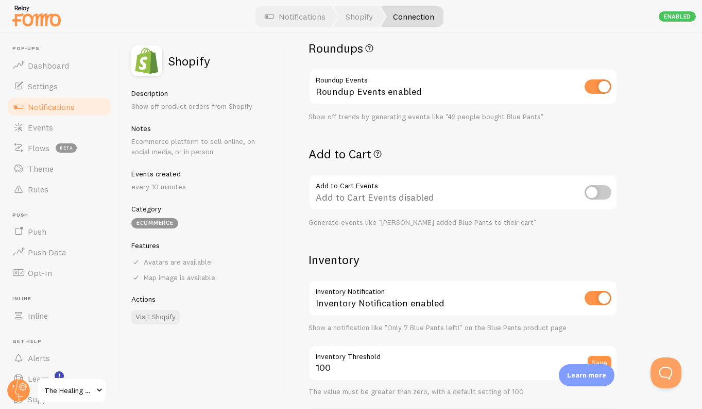
click at [595, 188] on input "checkbox" at bounding box center [598, 192] width 27 height 14
checkbox input "true"
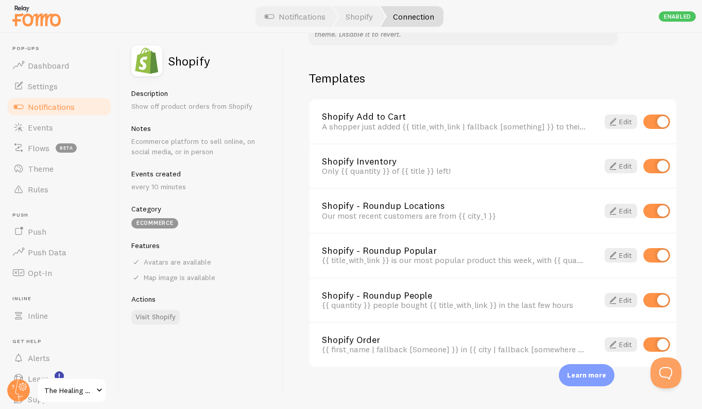
scroll to position [712, 0]
click at [620, 338] on link "Edit" at bounding box center [621, 345] width 32 height 14
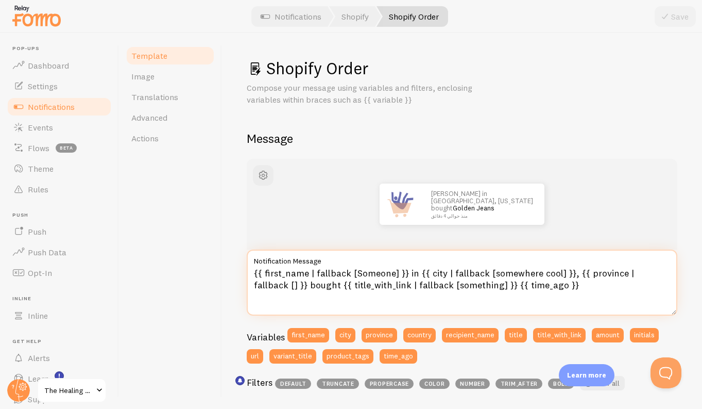
click at [349, 272] on textarea "{{ first_name | fallback [Someone] }} in {{ city | fallback [somewhere cool] }}…" at bounding box center [462, 282] width 431 height 66
drag, startPoint x: 348, startPoint y: 272, endPoint x: 264, endPoint y: 271, distance: 84.0
click at [264, 271] on textarea "{{ first_name | fallback [Someone] }} in {{ city | fallback [somewhere cool] }}…" at bounding box center [462, 282] width 431 height 66
drag, startPoint x: 264, startPoint y: 271, endPoint x: 348, endPoint y: 272, distance: 84.0
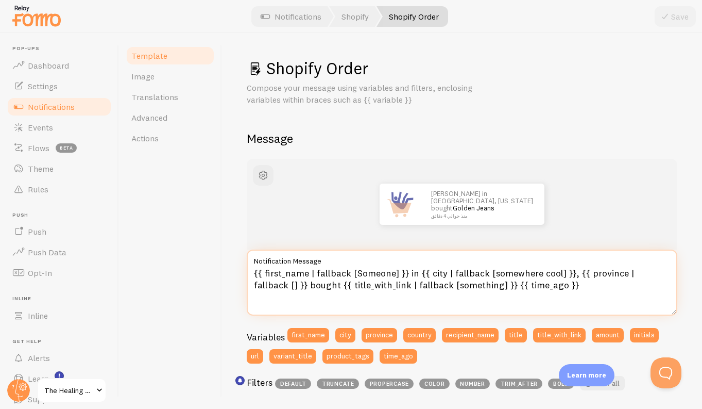
click at [348, 272] on textarea "{{ first_name | fallback [Someone] }} in {{ city | fallback [somewhere cool] }}…" at bounding box center [462, 282] width 431 height 66
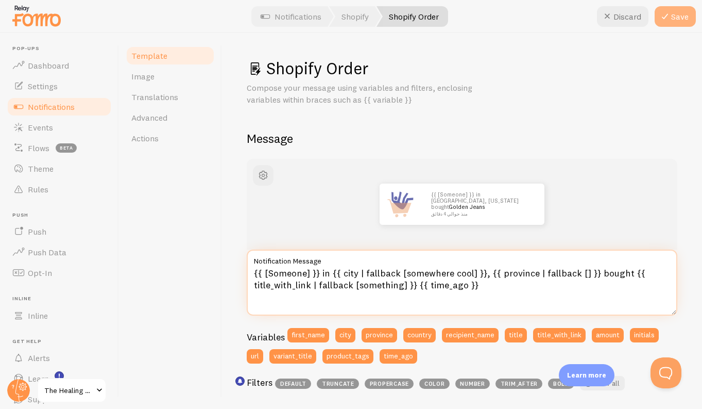
type textarea "{{ [Someone] }} in {{ city | fallback [somewhere cool] }}, {{ province | fallba…"
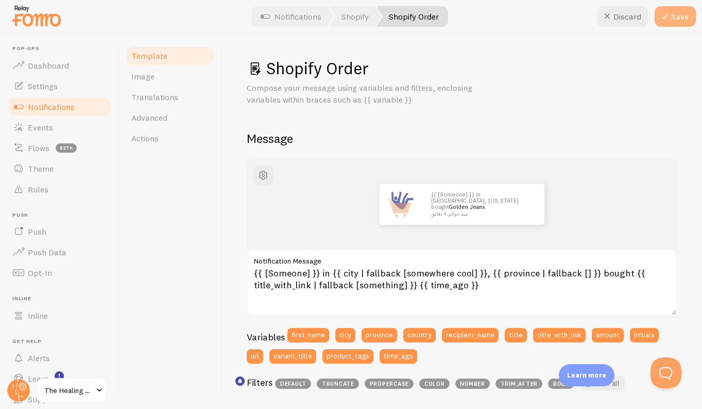
click at [673, 11] on button "Save" at bounding box center [675, 16] width 41 height 21
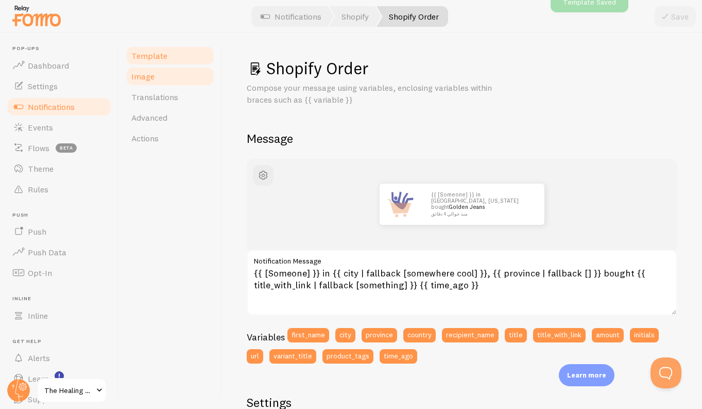
click at [198, 68] on link "Image" at bounding box center [170, 76] width 90 height 21
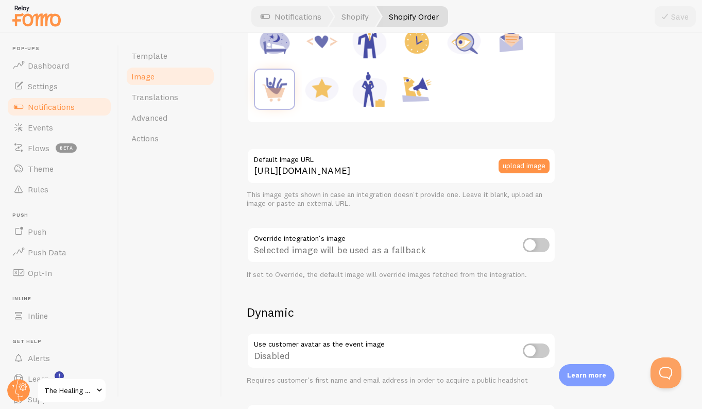
scroll to position [243, 0]
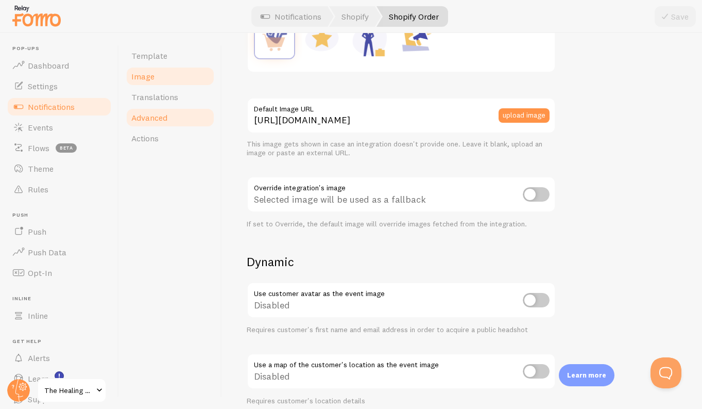
click at [191, 112] on link "Advanced" at bounding box center [170, 117] width 90 height 21
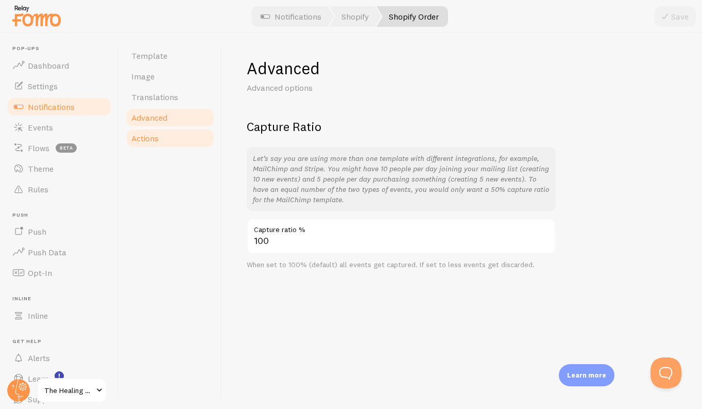
click at [176, 135] on link "Actions" at bounding box center [170, 138] width 90 height 21
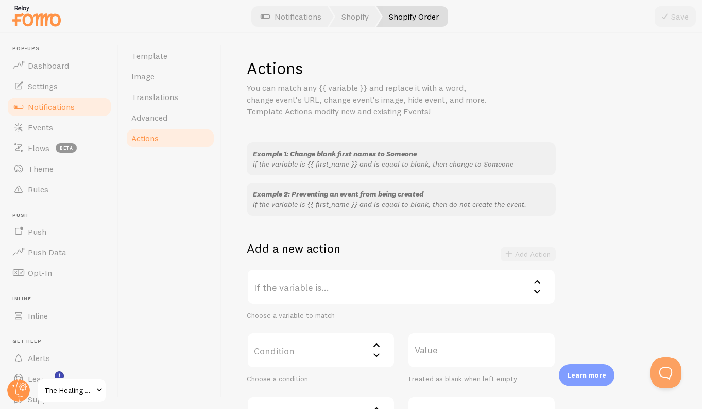
click at [84, 105] on link "Notifications" at bounding box center [59, 106] width 106 height 21
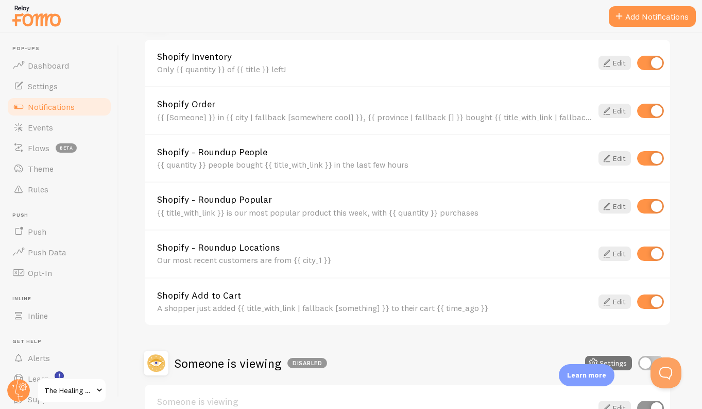
scroll to position [397, 0]
click at [646, 252] on input "checkbox" at bounding box center [650, 253] width 27 height 14
checkbox input "false"
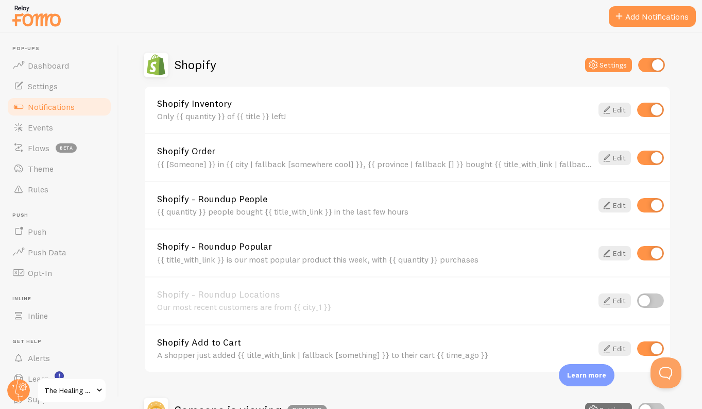
scroll to position [275, 0]
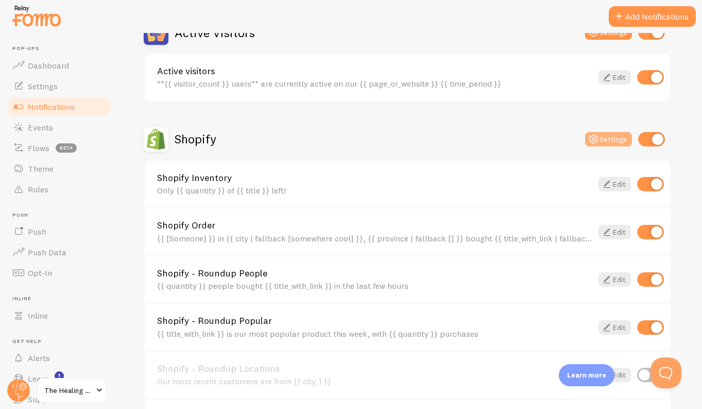
click at [613, 138] on button "Settings" at bounding box center [608, 139] width 47 height 14
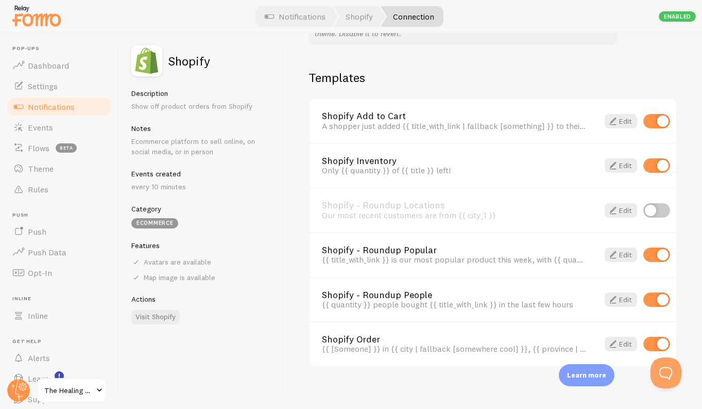
scroll to position [712, 0]
click at [615, 116] on span at bounding box center [613, 122] width 12 height 12
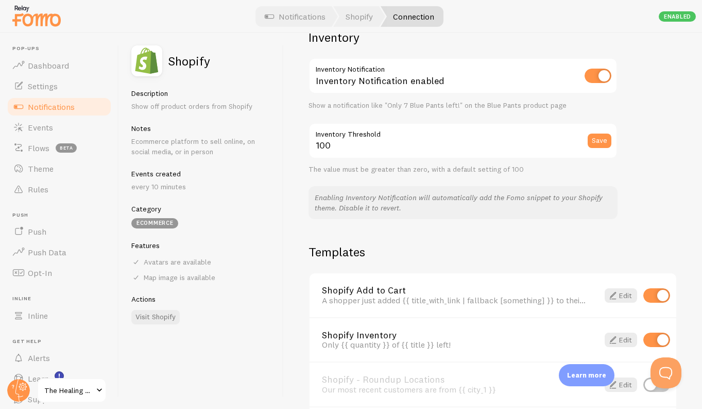
scroll to position [712, 0]
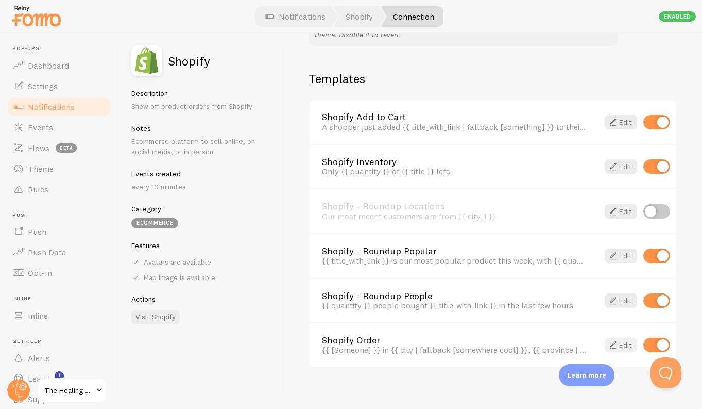
click at [614, 339] on span at bounding box center [613, 345] width 12 height 12
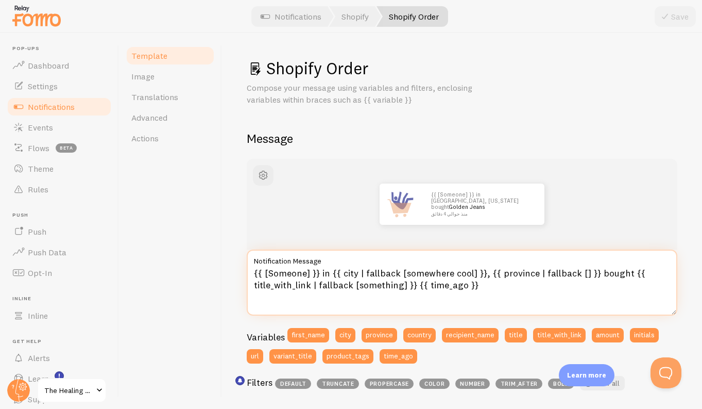
drag, startPoint x: 308, startPoint y: 271, endPoint x: 264, endPoint y: 268, distance: 43.9
click at [264, 268] on textarea "{{ [Someone] }} in {{ city | fallback [somewhere cool] }}, {{ province | fallba…" at bounding box center [462, 282] width 431 height 66
drag, startPoint x: 468, startPoint y: 272, endPoint x: 356, endPoint y: 272, distance: 112.3
click at [356, 272] on textarea "{{ first name }} in {{ city | fallback [somewhere cool] }}, {{ province | fallb…" at bounding box center [462, 282] width 431 height 66
click at [572, 271] on textarea "{{ first name }} in {{ city | fallback [somewhere cool] }}, {{ province | fallb…" at bounding box center [462, 282] width 431 height 66
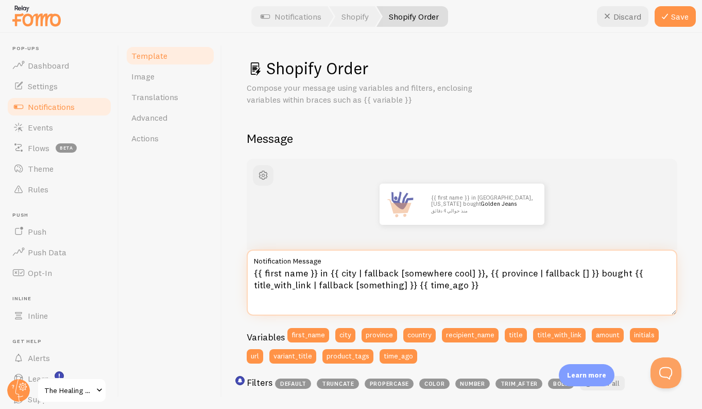
drag, startPoint x: 484, startPoint y: 272, endPoint x: 589, endPoint y: 271, distance: 105.1
click at [589, 271] on textarea "{{ first name }} in {{ city | fallback [somewhere cool] }}, {{ province | fallb…" at bounding box center [462, 282] width 431 height 66
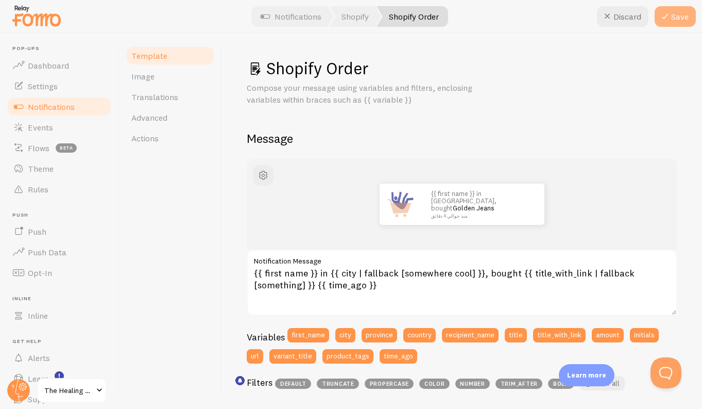
click at [678, 15] on button "Save" at bounding box center [675, 16] width 41 height 21
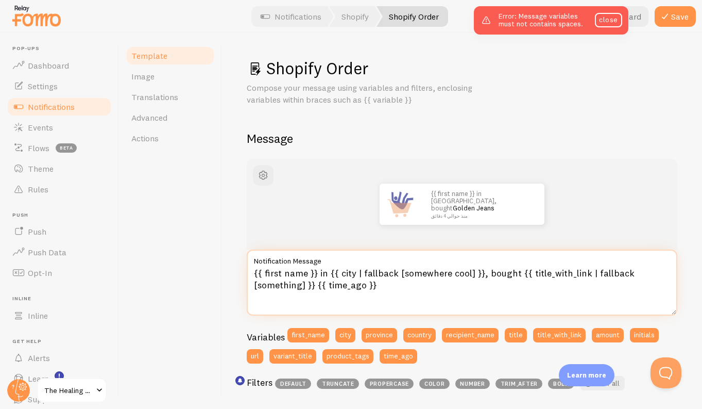
click at [483, 272] on textarea "{{ first name }} in {{ city | fallback [somewhere cool] }}, bought {{ title_wit…" at bounding box center [462, 282] width 431 height 66
click at [283, 271] on textarea "{{ first name }} in {{ city | fallback [somewhere cool] }},bought {{ title_with…" at bounding box center [462, 282] width 431 height 66
type textarea "{{ first_name }} in {{ city | fallback [somewhere cool] }},bought {{ title_with…"
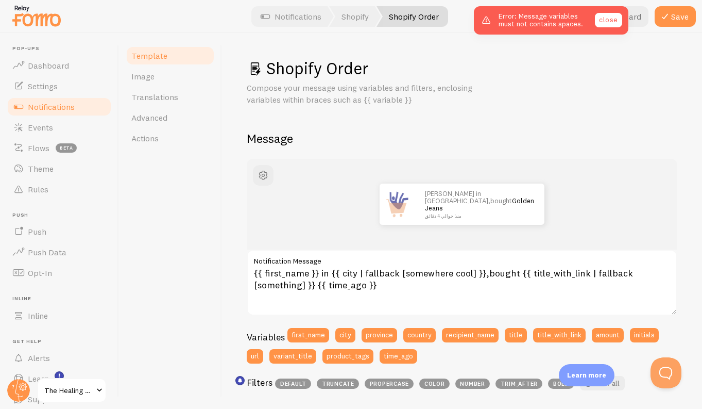
click at [603, 20] on link "close" at bounding box center [608, 20] width 27 height 14
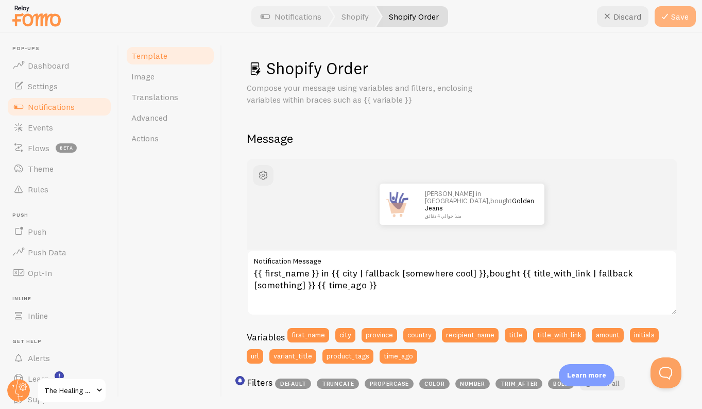
click at [666, 20] on icon at bounding box center [665, 16] width 12 height 12
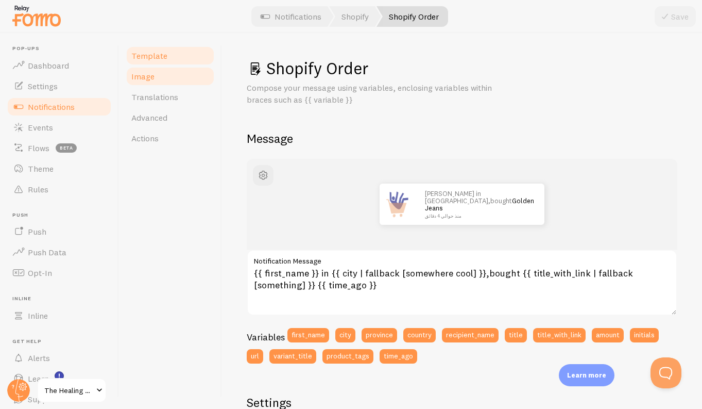
click at [170, 75] on link "Image" at bounding box center [170, 76] width 90 height 21
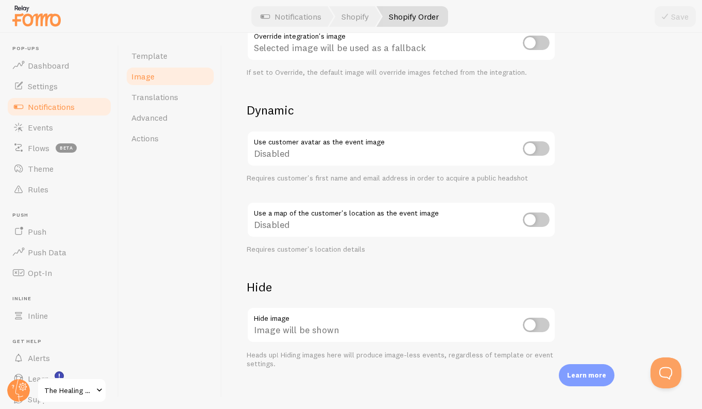
scroll to position [393, 0]
click at [535, 319] on input "checkbox" at bounding box center [536, 326] width 27 height 14
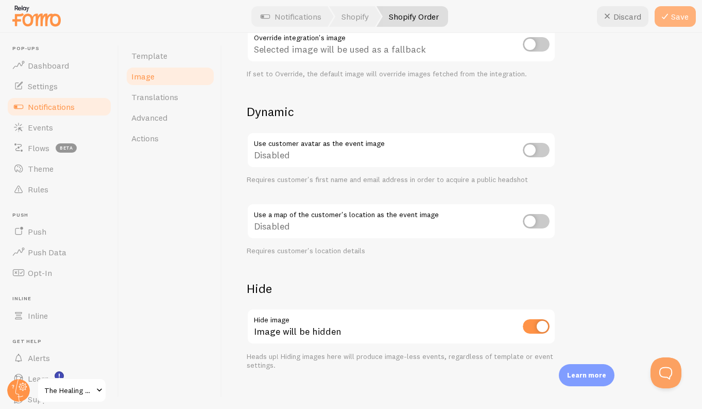
click at [677, 16] on button "Save" at bounding box center [675, 16] width 41 height 21
click at [526, 324] on input "checkbox" at bounding box center [536, 326] width 27 height 14
checkbox input "false"
click at [662, 15] on icon at bounding box center [665, 16] width 12 height 12
click at [144, 144] on link "Actions" at bounding box center [170, 138] width 90 height 21
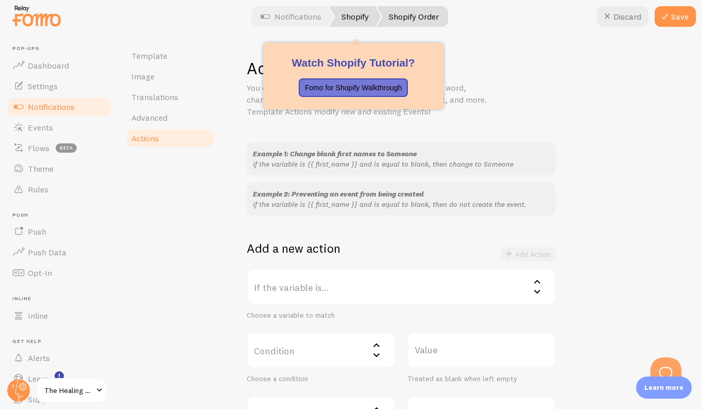
click at [361, 15] on link "Shopify" at bounding box center [355, 16] width 52 height 21
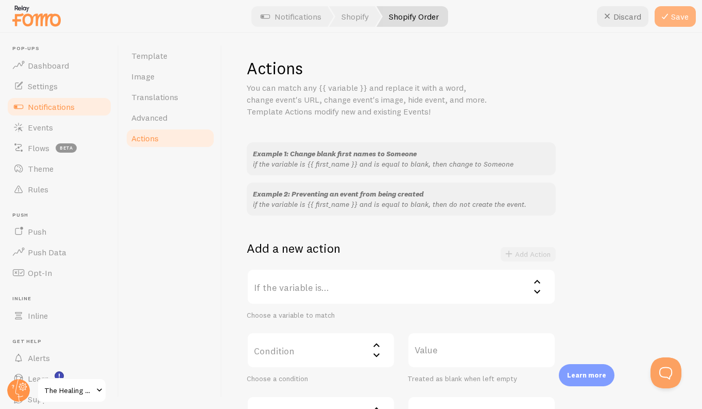
click at [666, 20] on icon at bounding box center [665, 16] width 12 height 12
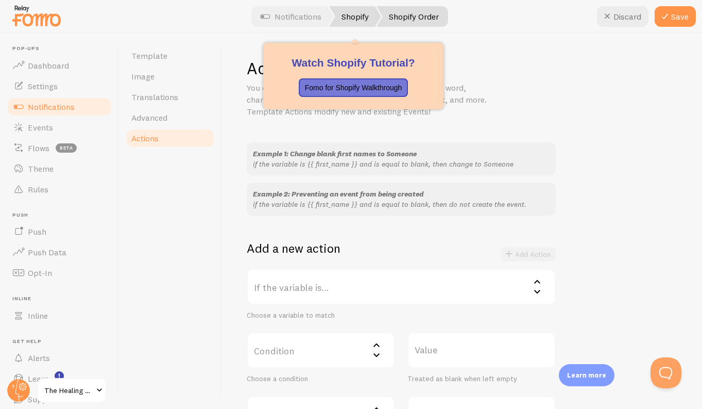
click at [355, 13] on link "Shopify" at bounding box center [355, 16] width 52 height 21
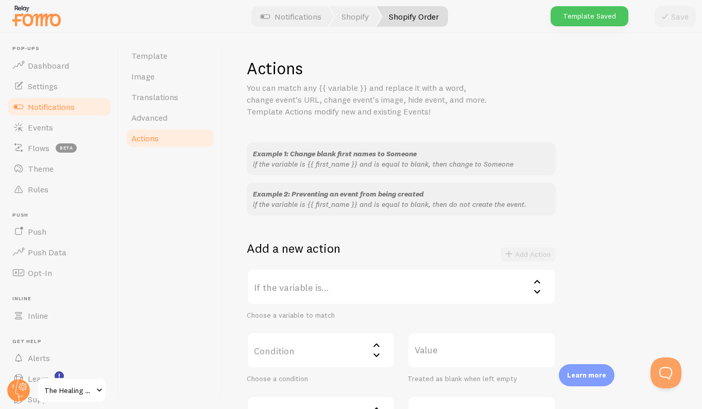
click at [58, 102] on span "Notifications" at bounding box center [51, 107] width 47 height 10
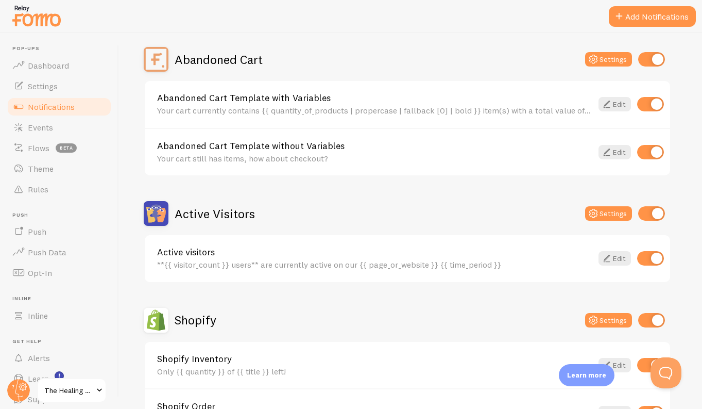
scroll to position [115, 0]
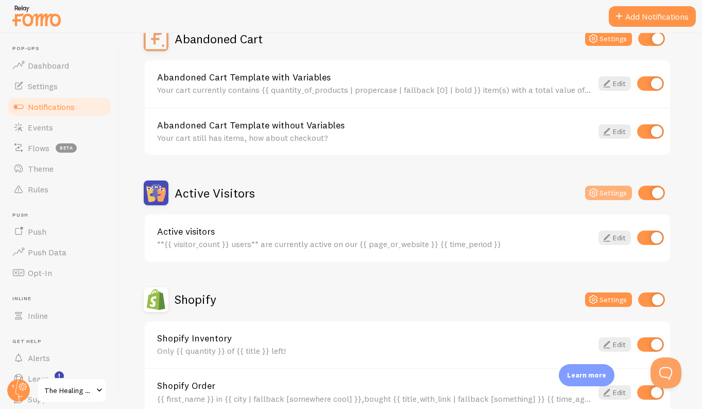
click at [606, 192] on button "Settings" at bounding box center [608, 193] width 47 height 14
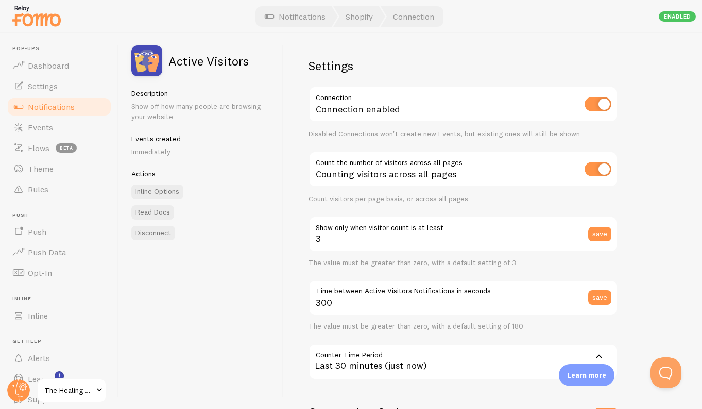
scroll to position [137, 0]
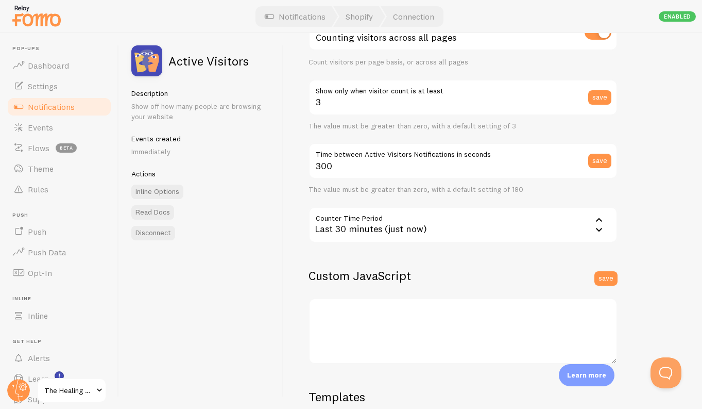
click at [36, 103] on span "Notifications" at bounding box center [51, 107] width 47 height 10
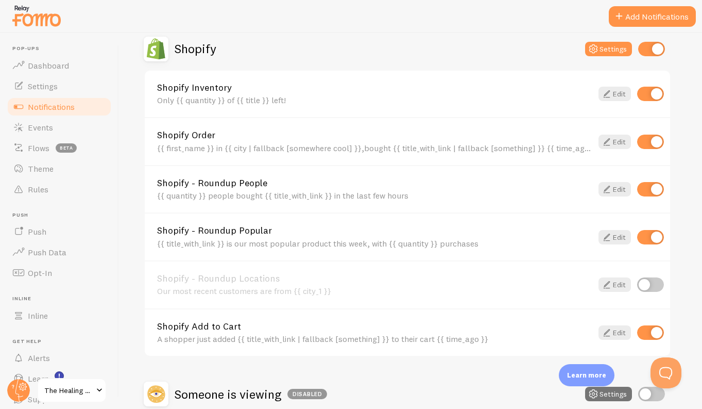
scroll to position [337, 0]
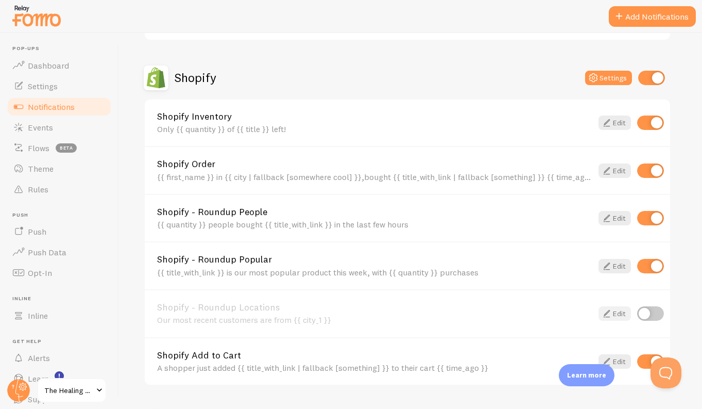
click at [624, 314] on link "Edit" at bounding box center [615, 313] width 32 height 14
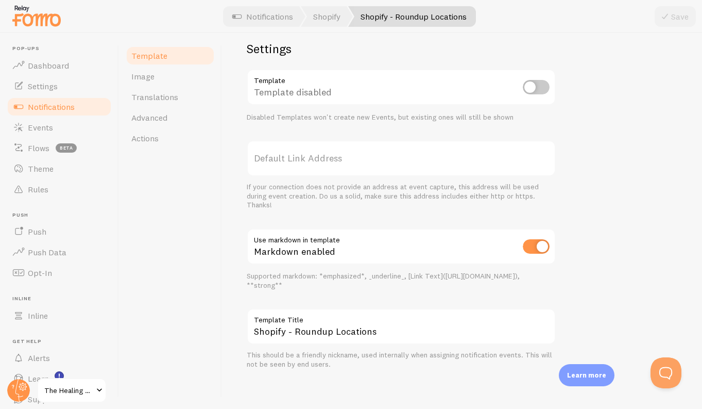
scroll to position [357, 0]
click at [519, 244] on div "Markdown enabled" at bounding box center [401, 248] width 309 height 38
click at [548, 243] on input "checkbox" at bounding box center [536, 247] width 27 height 14
checkbox input "false"
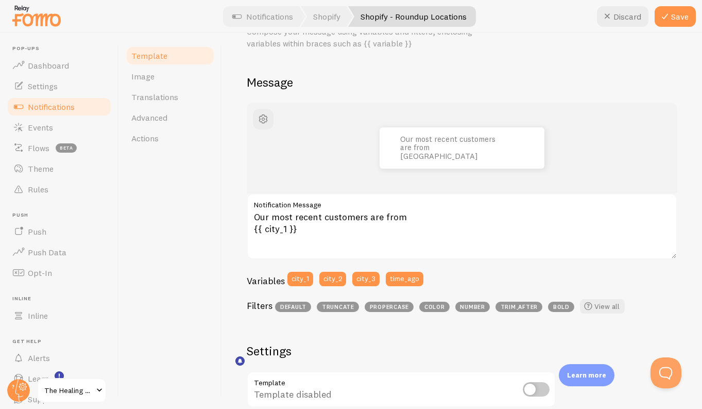
scroll to position [0, 0]
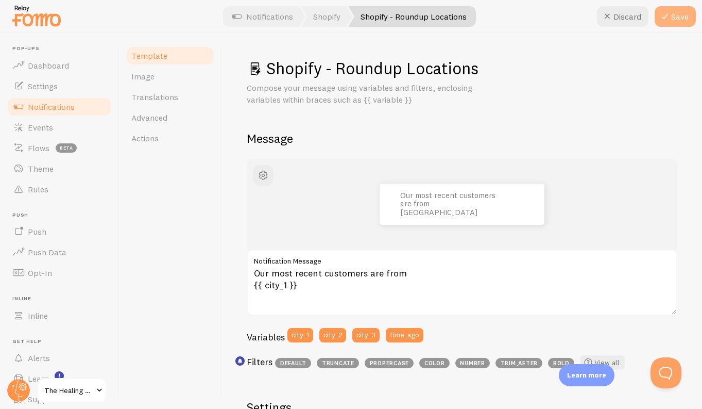
click at [679, 23] on button "Save" at bounding box center [675, 16] width 41 height 21
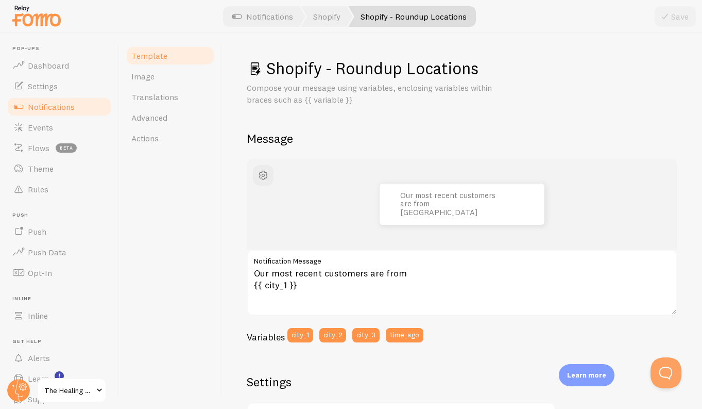
click at [82, 105] on link "Notifications" at bounding box center [59, 106] width 106 height 21
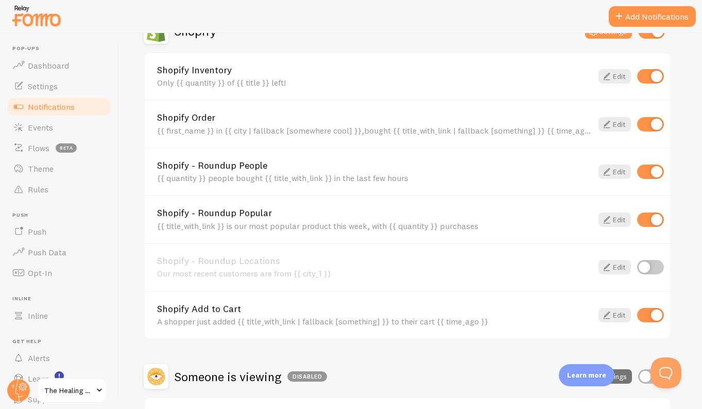
scroll to position [381, 0]
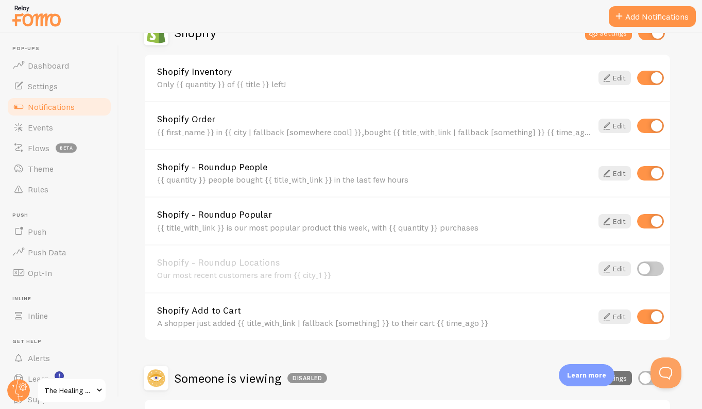
click at [647, 122] on input "checkbox" at bounding box center [650, 126] width 27 height 14
checkbox input "false"
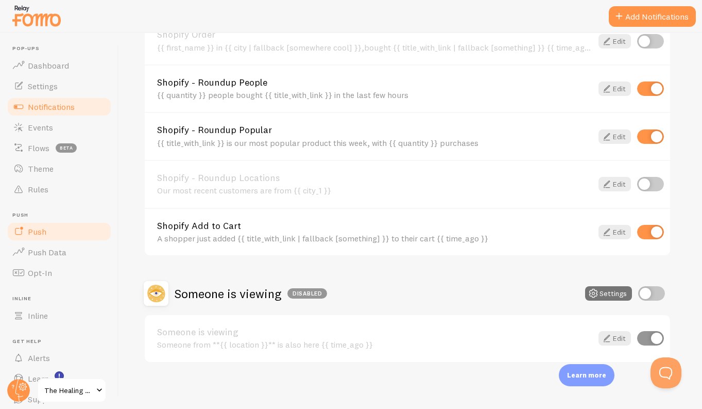
click at [44, 239] on link "Push" at bounding box center [59, 231] width 106 height 21
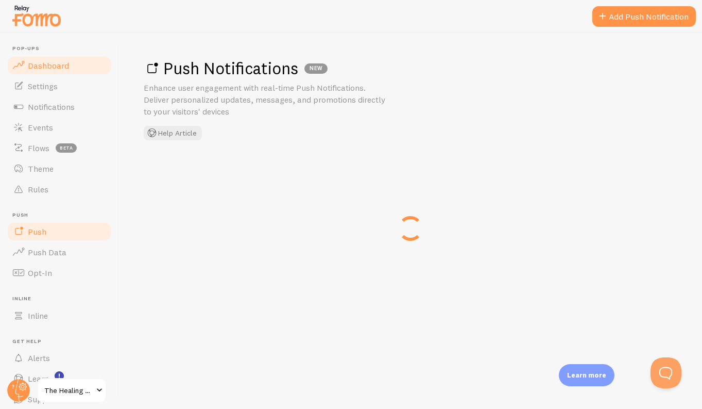
click at [67, 66] on span "Dashboard" at bounding box center [48, 65] width 41 height 10
